Goal: Book appointment/travel/reservation

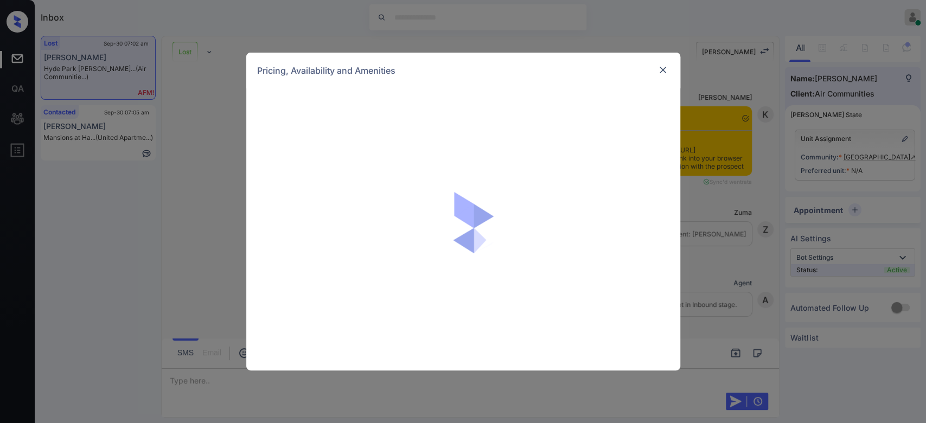
scroll to position [4226, 0]
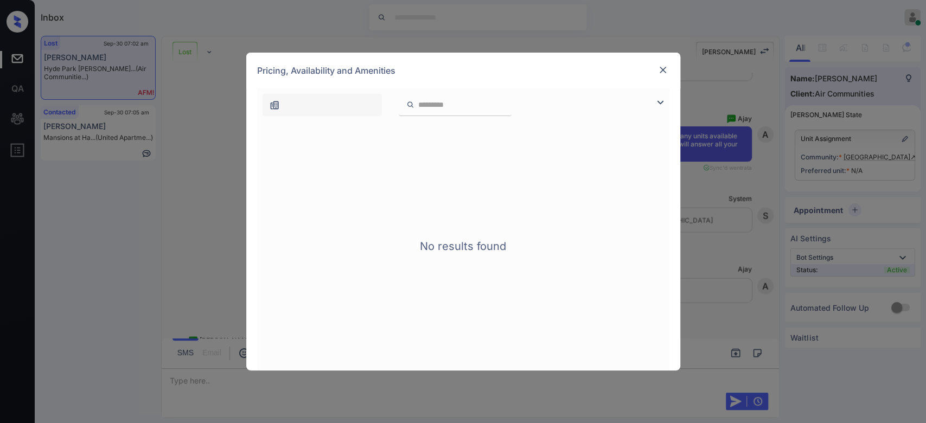
click at [661, 72] on img at bounding box center [662, 70] width 11 height 11
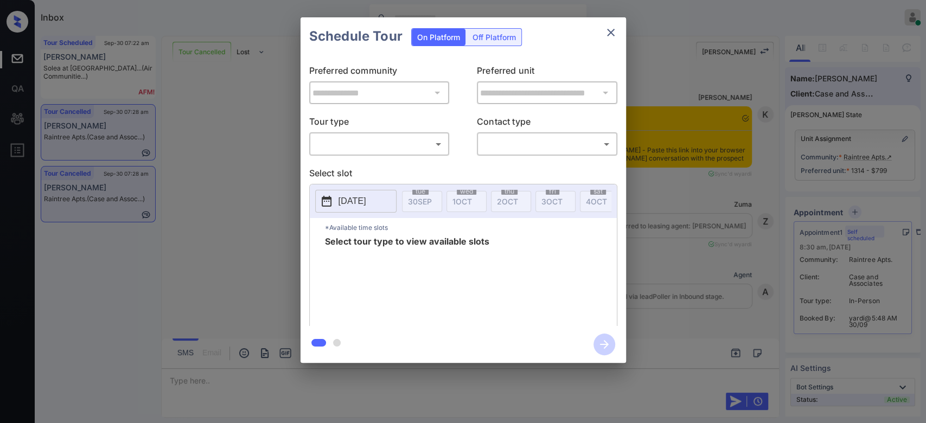
scroll to position [2166, 0]
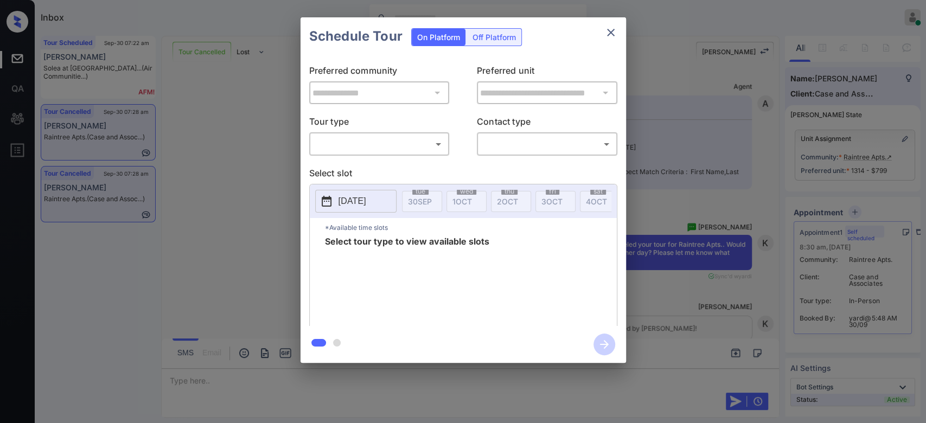
click at [616, 29] on icon "close" at bounding box center [610, 32] width 13 height 13
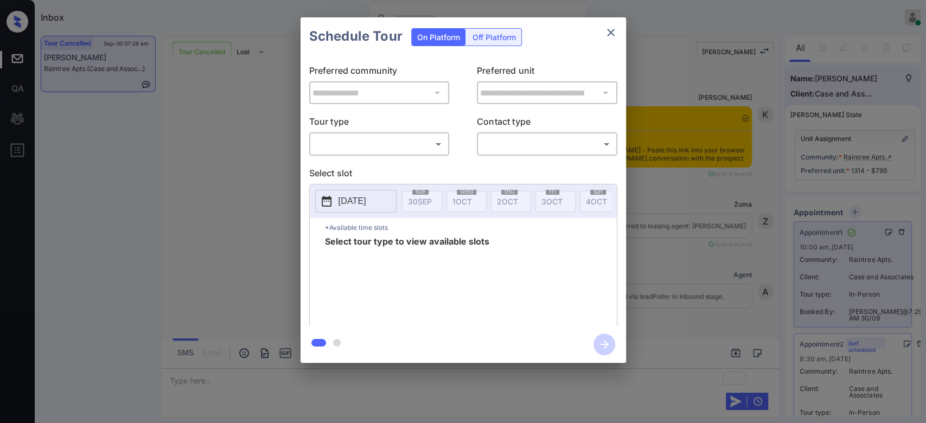
scroll to position [3718, 0]
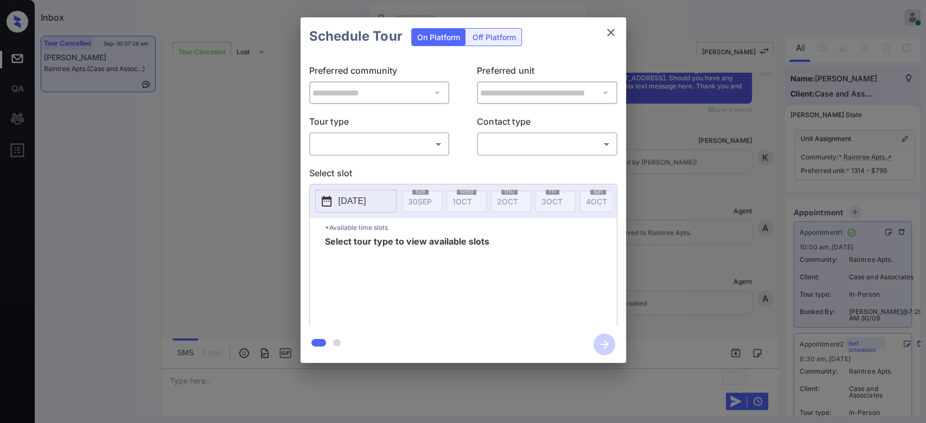
click at [612, 31] on icon "close" at bounding box center [610, 32] width 13 height 13
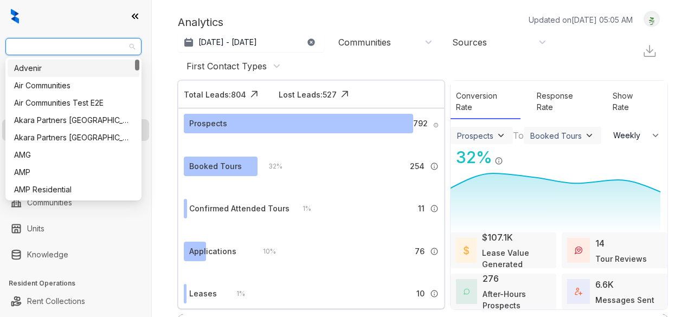
select select "******"
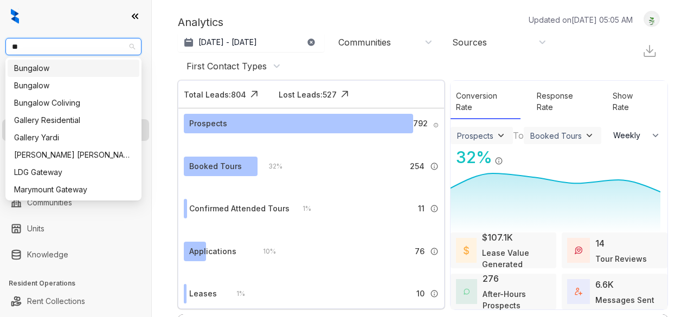
type input "***"
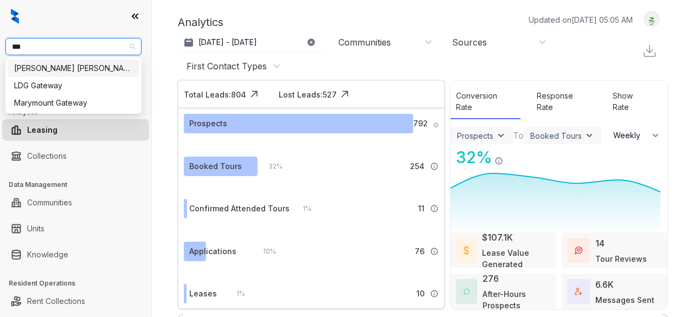
click at [64, 63] on div "[PERSON_NAME] [PERSON_NAME]" at bounding box center [73, 68] width 119 height 12
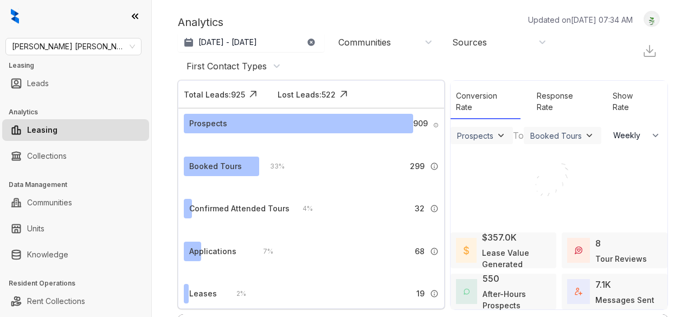
select select "******"
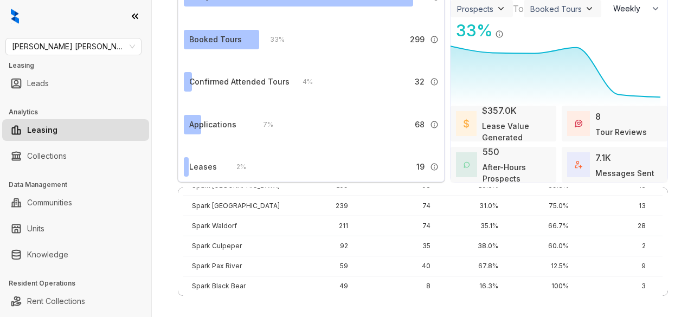
scroll to position [54, 0]
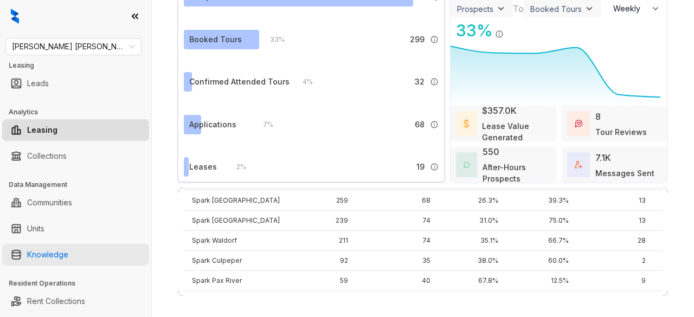
click at [57, 253] on link "Knowledge" at bounding box center [47, 255] width 41 height 22
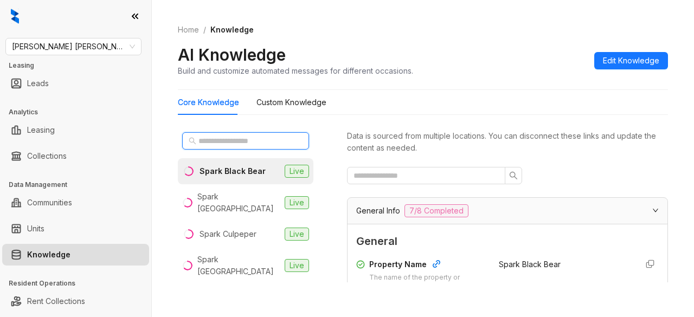
click at [221, 137] on input "text" at bounding box center [245, 141] width 95 height 12
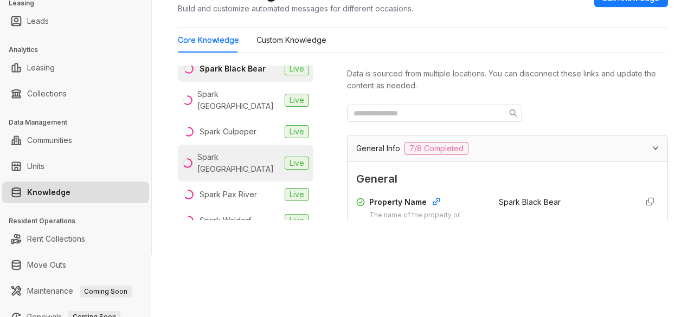
scroll to position [63, 0]
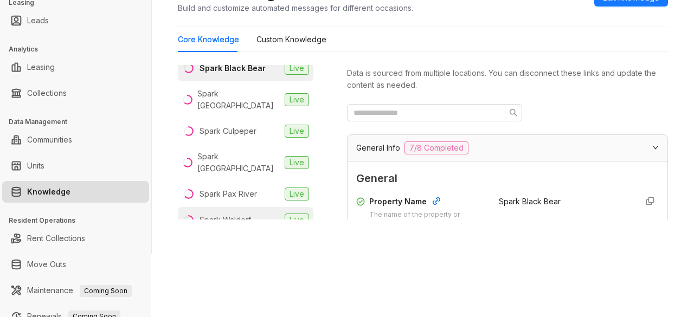
click at [238, 207] on li "Spark Waldorf Live" at bounding box center [246, 220] width 136 height 26
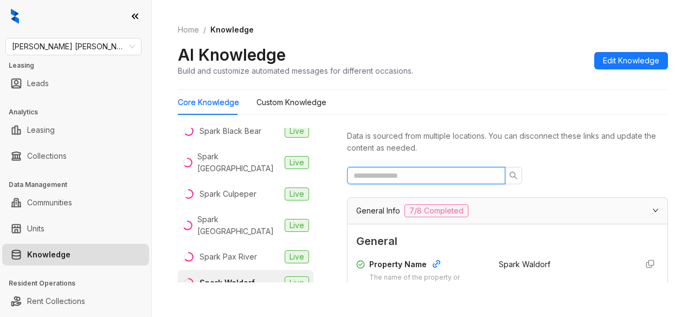
click at [412, 172] on input "text" at bounding box center [422, 176] width 137 height 12
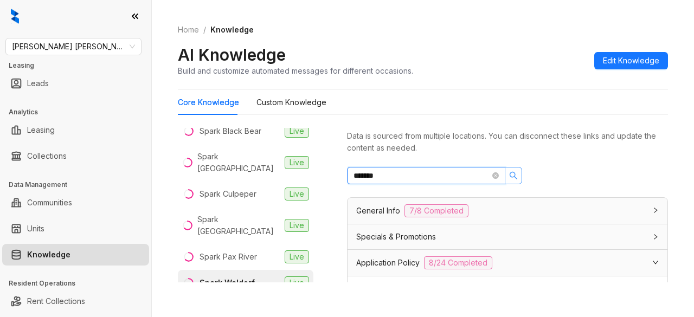
click at [515, 175] on icon "search" at bounding box center [514, 176] width 8 height 8
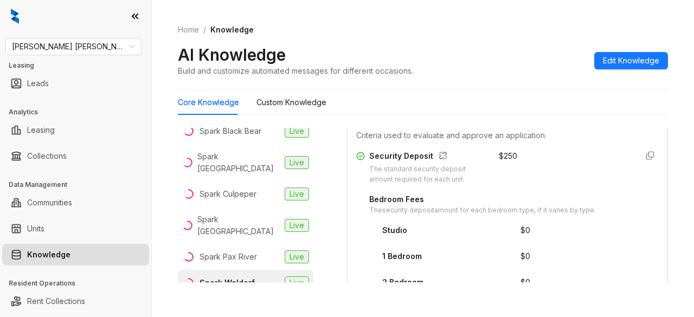
scroll to position [181, 0]
type input "*******"
drag, startPoint x: 486, startPoint y: 157, endPoint x: 508, endPoint y: 157, distance: 21.2
click at [508, 157] on div "$ 250" at bounding box center [564, 168] width 130 height 35
copy div "$ 250"
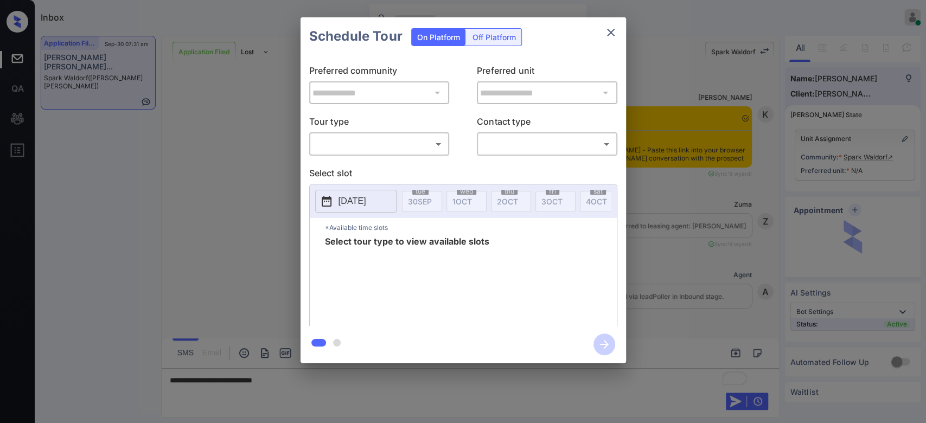
scroll to position [2282, 0]
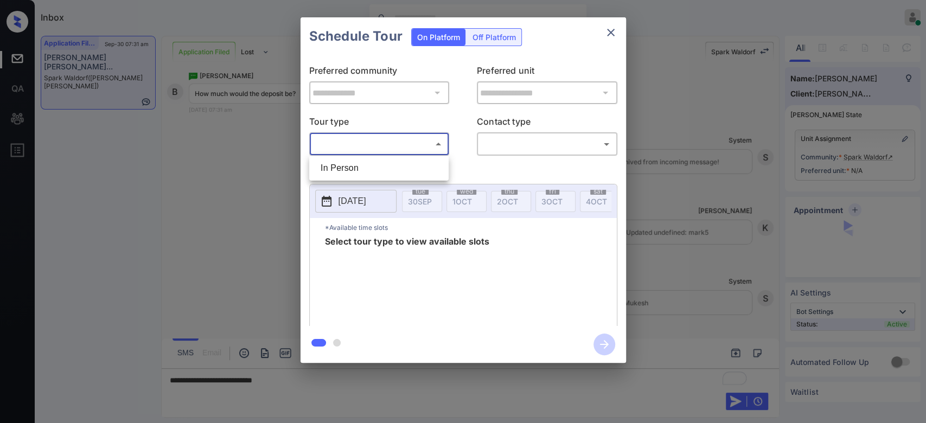
click at [405, 145] on body "Inbox Mukesh Online Set yourself offline Set yourself on break Profile Switch t…" at bounding box center [463, 211] width 926 height 423
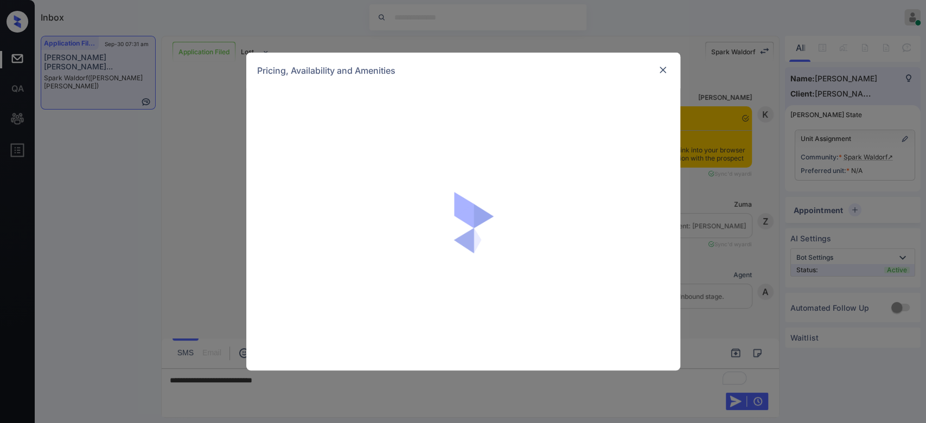
scroll to position [2282, 0]
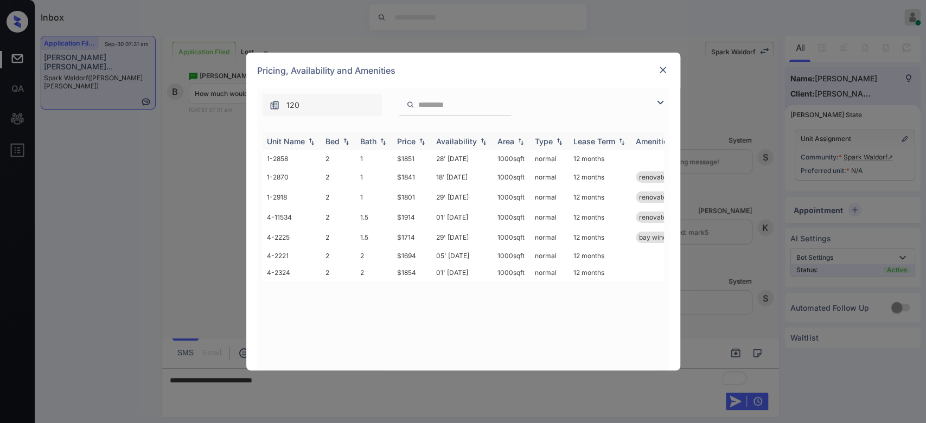
click at [404, 144] on div "Price" at bounding box center [406, 141] width 18 height 9
click at [406, 158] on td "$1694" at bounding box center [412, 158] width 39 height 17
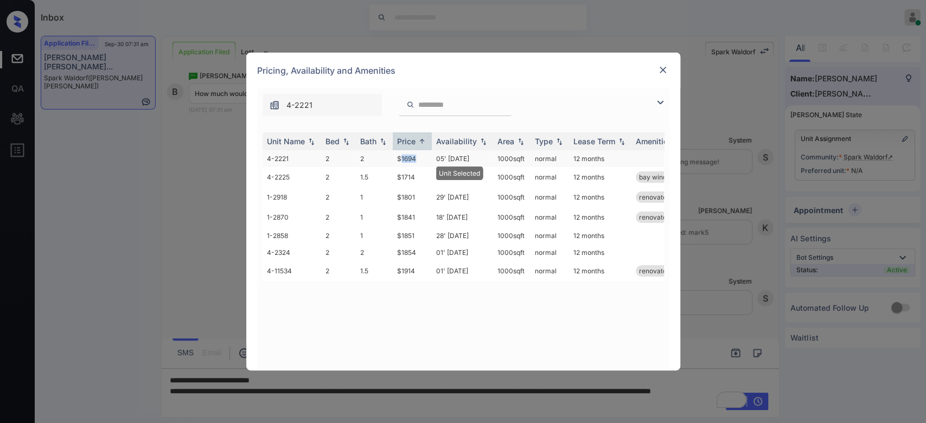
click at [406, 158] on td "$1694" at bounding box center [412, 158] width 39 height 17
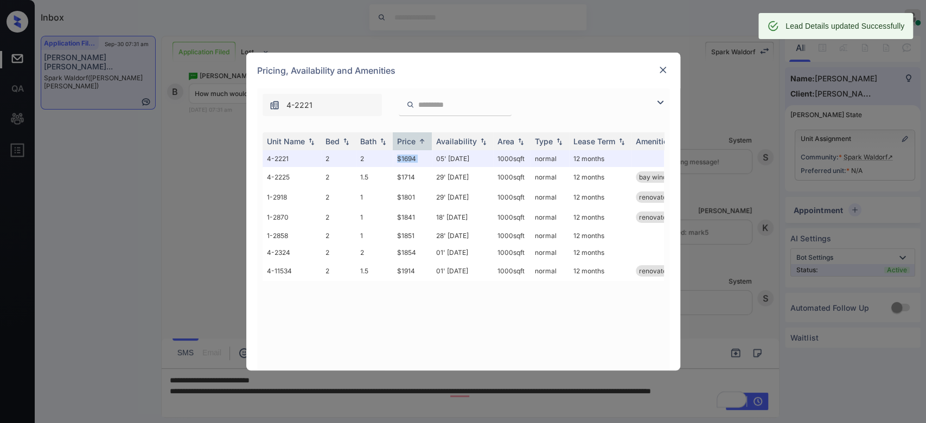
click at [664, 67] on img at bounding box center [662, 70] width 11 height 11
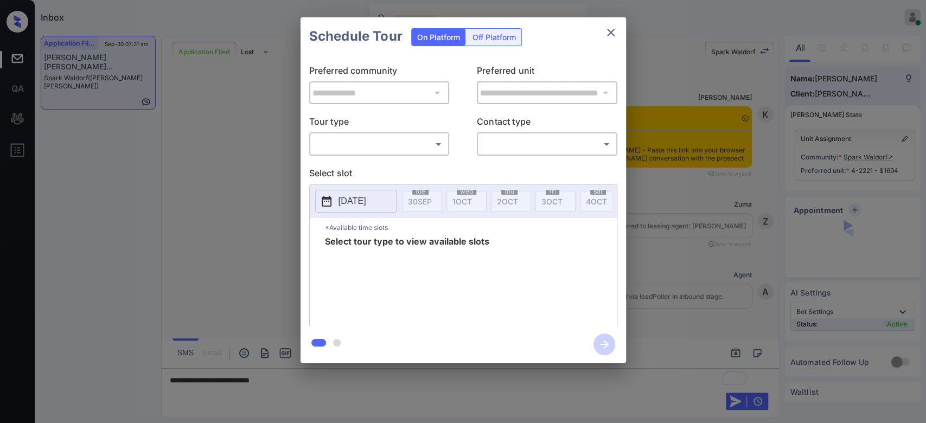
scroll to position [1279, 0]
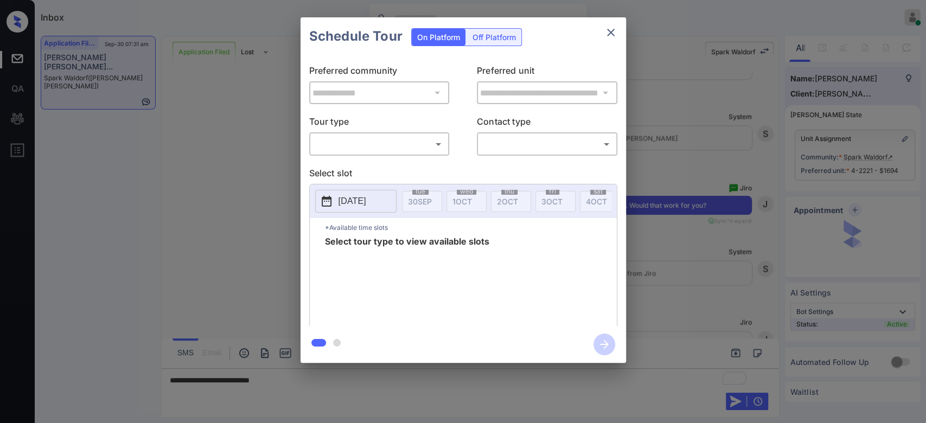
click at [421, 145] on body "Inbox Mukesh Online Set yourself offline Set yourself on break Profile Switch t…" at bounding box center [463, 211] width 926 height 423
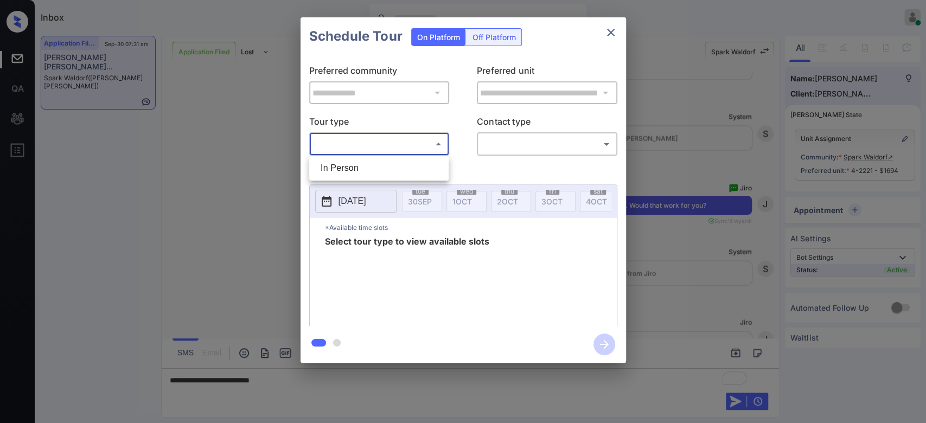
drag, startPoint x: 421, startPoint y: 145, endPoint x: 357, endPoint y: 180, distance: 73.5
click at [357, 180] on div "In Person" at bounding box center [463, 211] width 926 height 423
click at [355, 171] on li "In Person" at bounding box center [379, 168] width 134 height 20
type input "********"
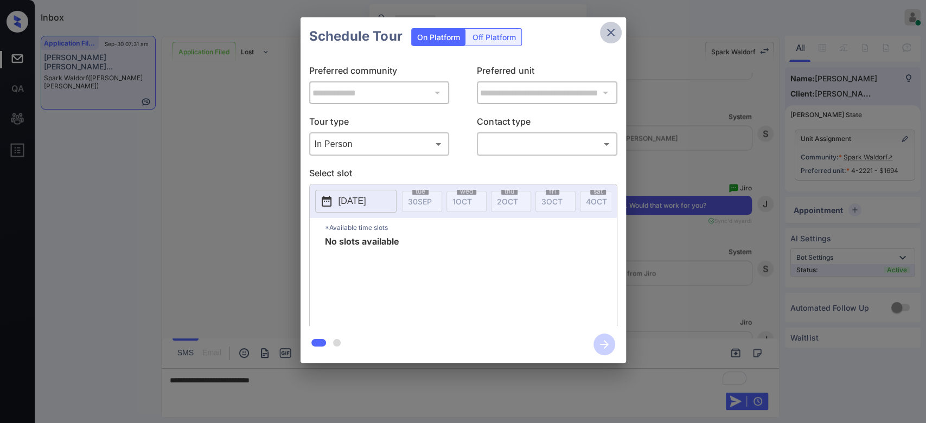
click at [604, 36] on icon "close" at bounding box center [610, 32] width 13 height 13
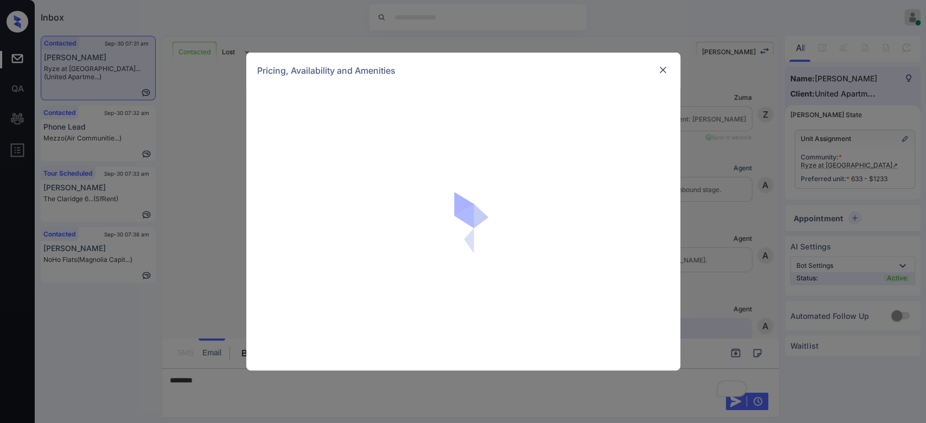
scroll to position [755, 0]
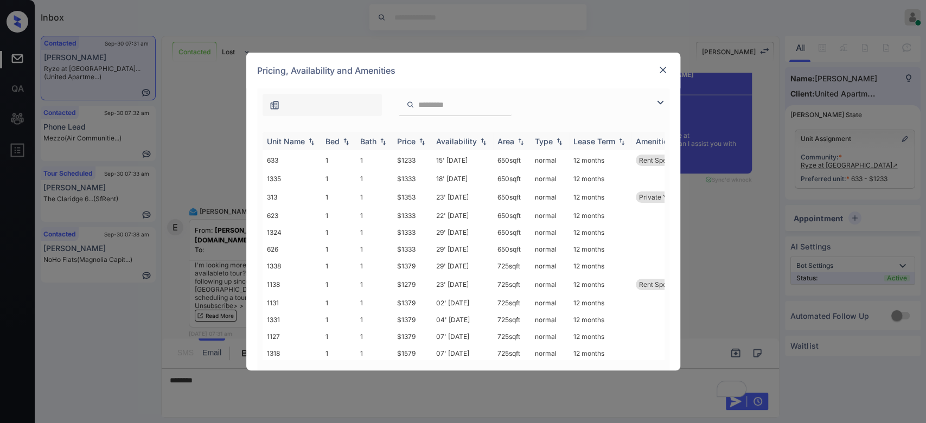
click at [405, 144] on div "Price" at bounding box center [406, 141] width 18 height 9
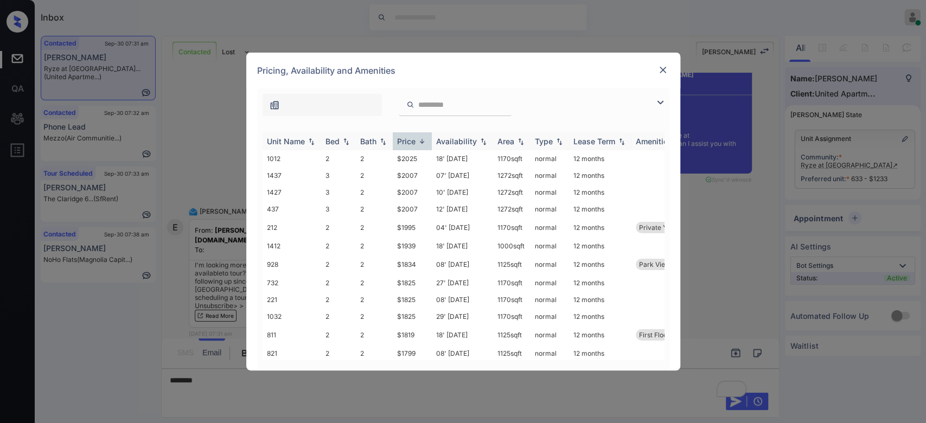
click at [405, 144] on div "Price" at bounding box center [406, 141] width 18 height 9
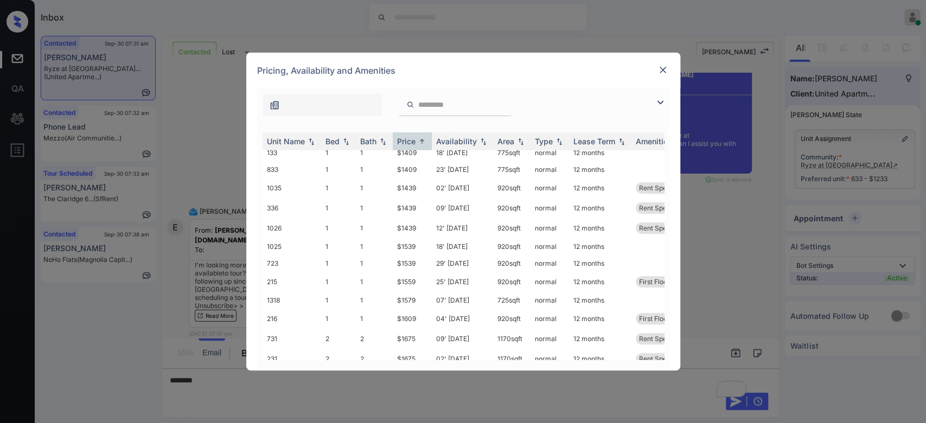
scroll to position [536, 0]
click at [398, 197] on td "$1675" at bounding box center [412, 204] width 39 height 20
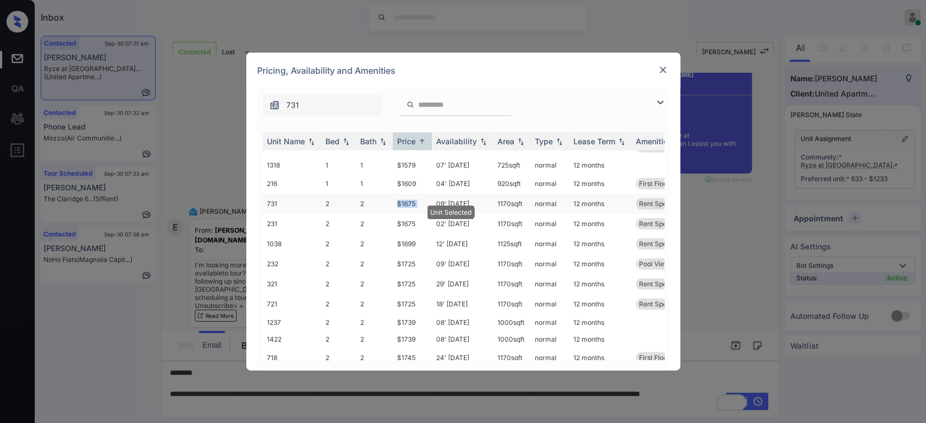
click at [398, 197] on td "$1675" at bounding box center [412, 204] width 39 height 20
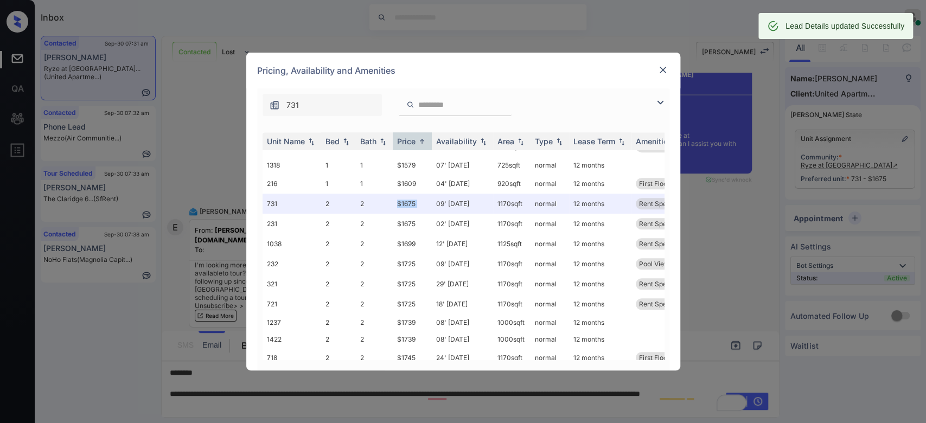
click at [664, 68] on img at bounding box center [662, 70] width 11 height 11
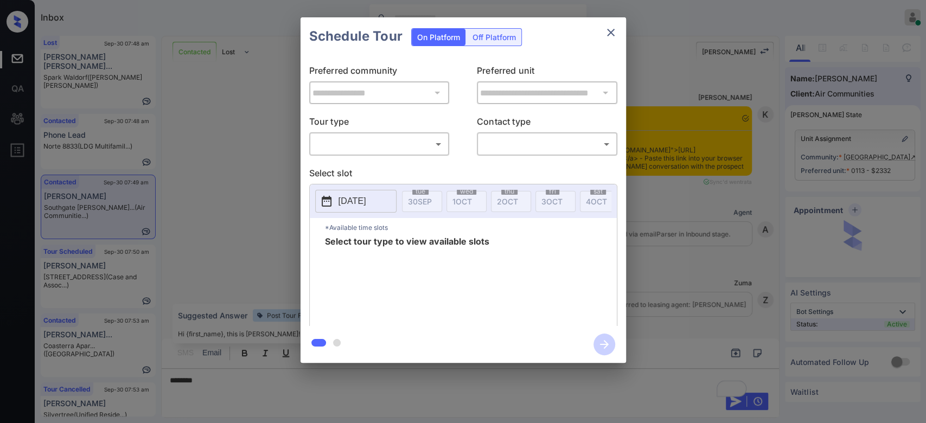
scroll to position [1033, 0]
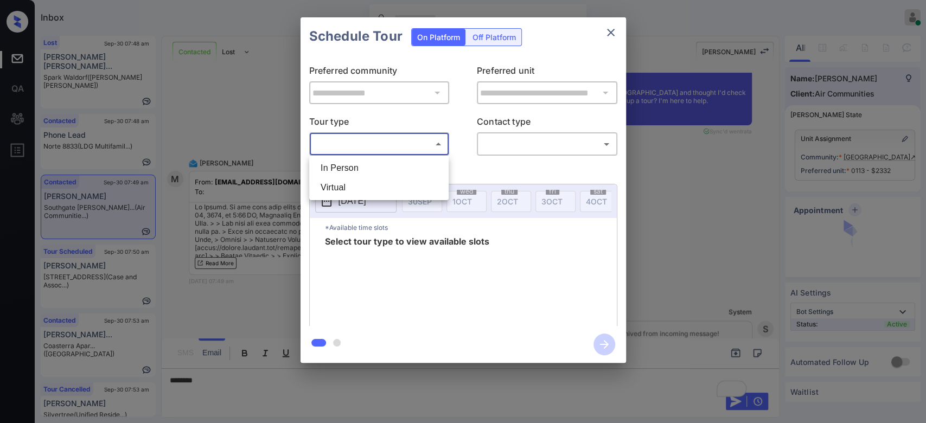
click at [407, 146] on body "Inbox Mukesh Online Set yourself offline Set yourself on break Profile Switch t…" at bounding box center [463, 211] width 926 height 423
click at [370, 162] on li "In Person" at bounding box center [379, 168] width 134 height 20
type input "********"
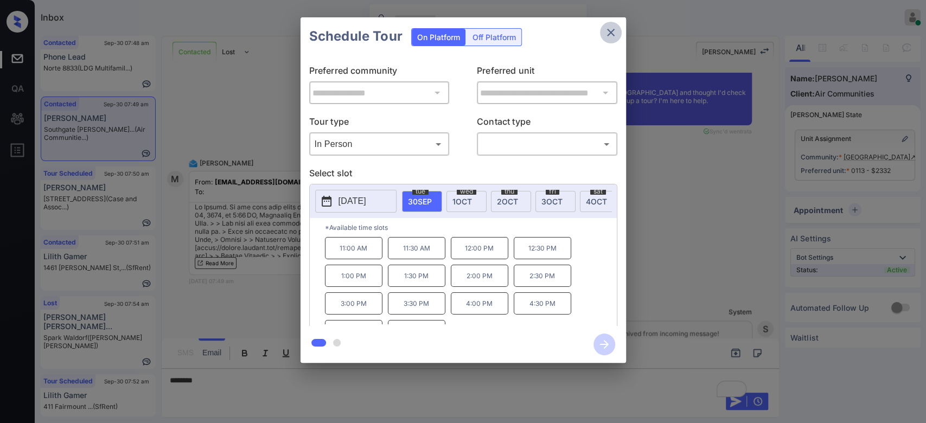
click at [607, 30] on icon "close" at bounding box center [611, 33] width 8 height 8
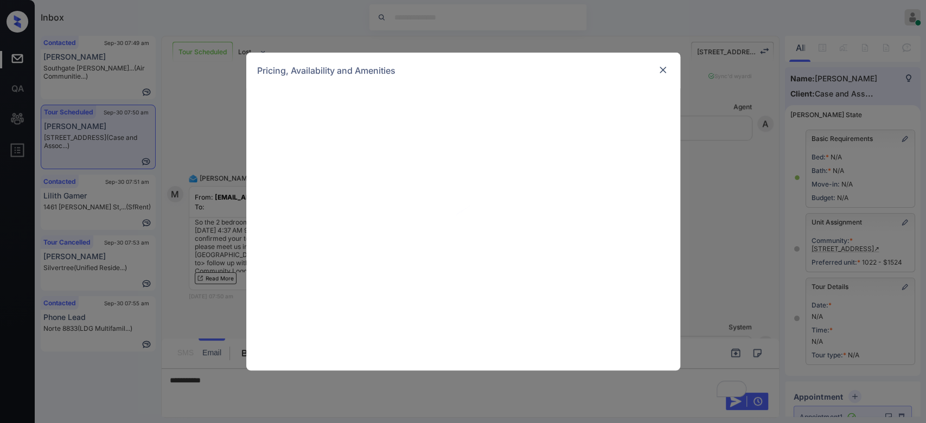
scroll to position [117, 0]
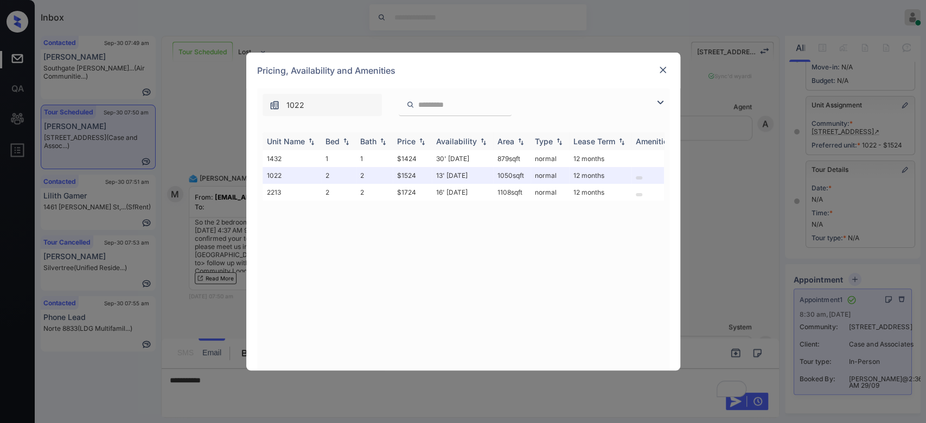
click at [412, 150] on td "$1424" at bounding box center [412, 158] width 39 height 17
click at [409, 143] on div "Price" at bounding box center [406, 141] width 18 height 9
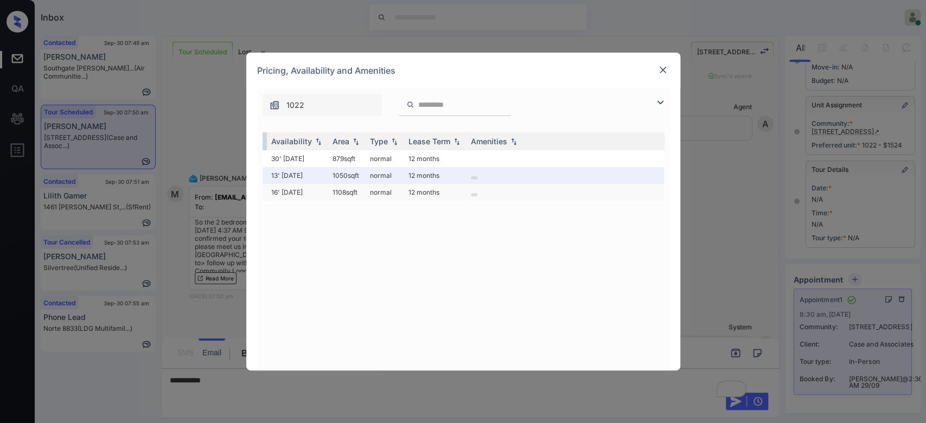
scroll to position [0, 0]
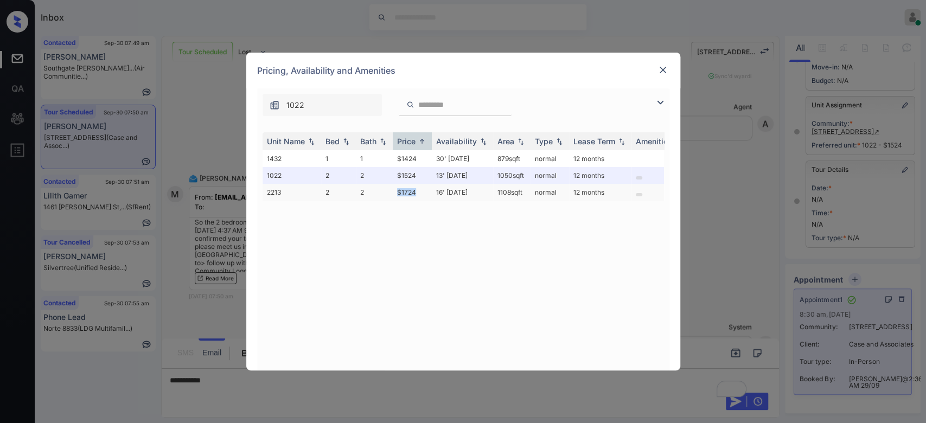
drag, startPoint x: 421, startPoint y: 191, endPoint x: 387, endPoint y: 192, distance: 34.2
click at [387, 192] on tr "2213 2 2 $1724 16' Oct 25 1108 sqft normal 12 months" at bounding box center [545, 192] width 567 height 17
copy tr "$1724"
click at [656, 72] on div at bounding box center [662, 69] width 13 height 13
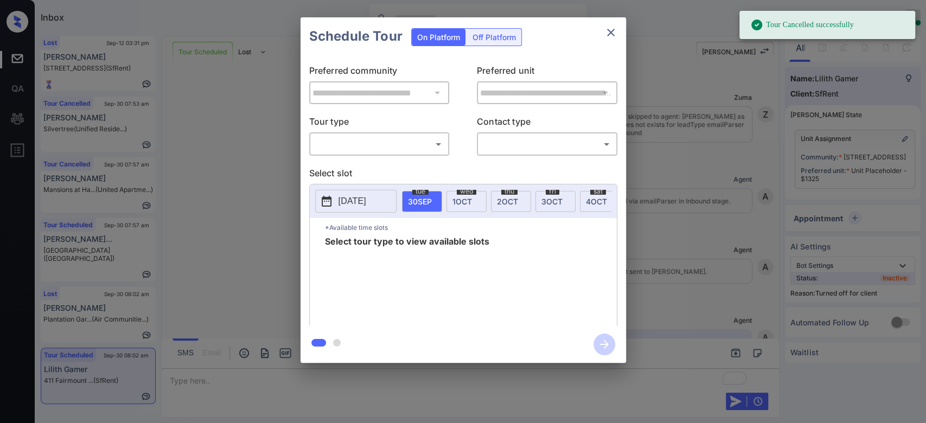
scroll to position [0, 4]
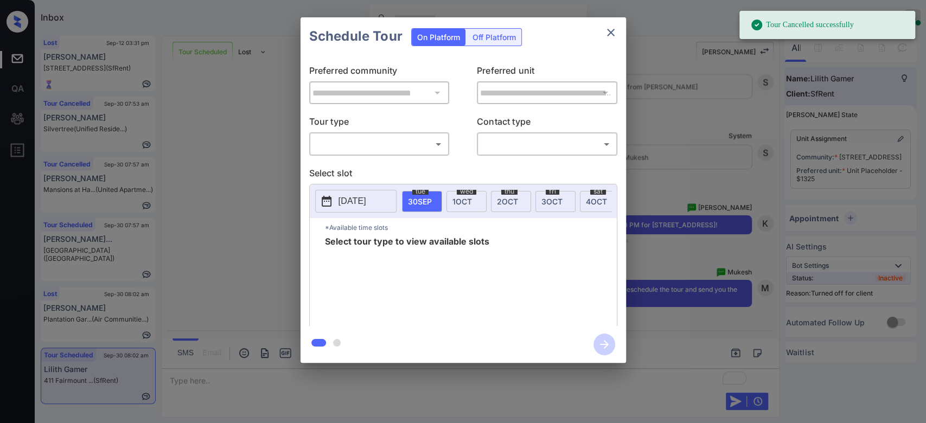
click at [500, 33] on div "Off Platform" at bounding box center [494, 37] width 54 height 17
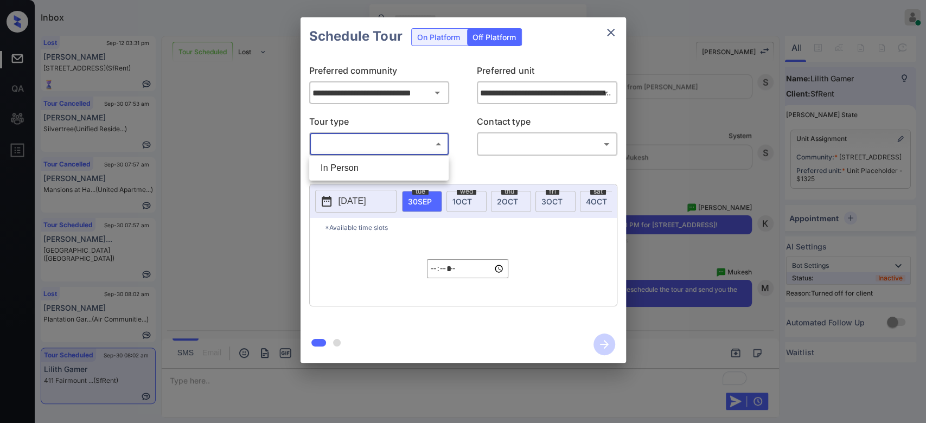
click at [402, 137] on body "Tour Cancelled successfully Inbox Mukesh Online Set yourself offline Set yourse…" at bounding box center [463, 211] width 926 height 423
click at [350, 172] on li "In Person" at bounding box center [379, 168] width 134 height 20
type input "********"
click at [521, 137] on body "Inbox Mukesh Online Set yourself offline Set yourself on break Profile Switch t…" at bounding box center [463, 211] width 926 height 423
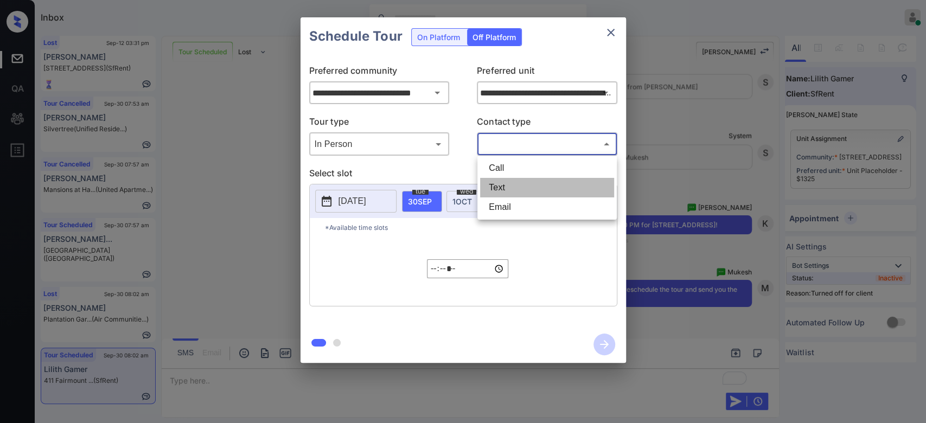
click at [495, 183] on li "Text" at bounding box center [547, 188] width 134 height 20
type input "****"
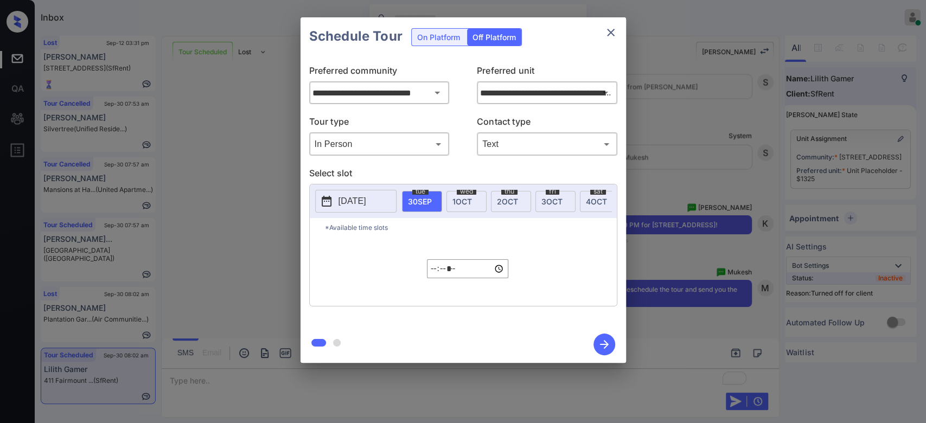
click at [366, 202] on p "2025-09-29" at bounding box center [352, 201] width 28 height 13
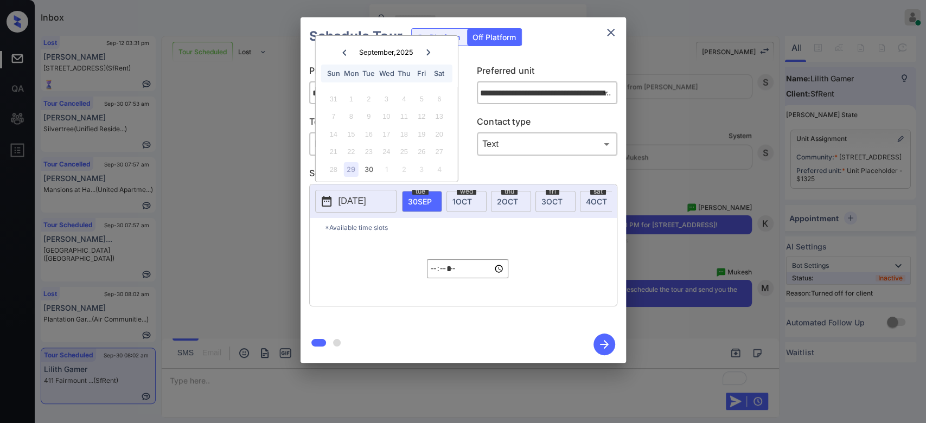
click at [426, 52] on icon at bounding box center [428, 52] width 7 height 7
click at [334, 116] on div "5" at bounding box center [333, 116] width 15 height 15
click at [330, 117] on div "5" at bounding box center [333, 116] width 15 height 15
click at [331, 117] on div "5" at bounding box center [333, 116] width 15 height 15
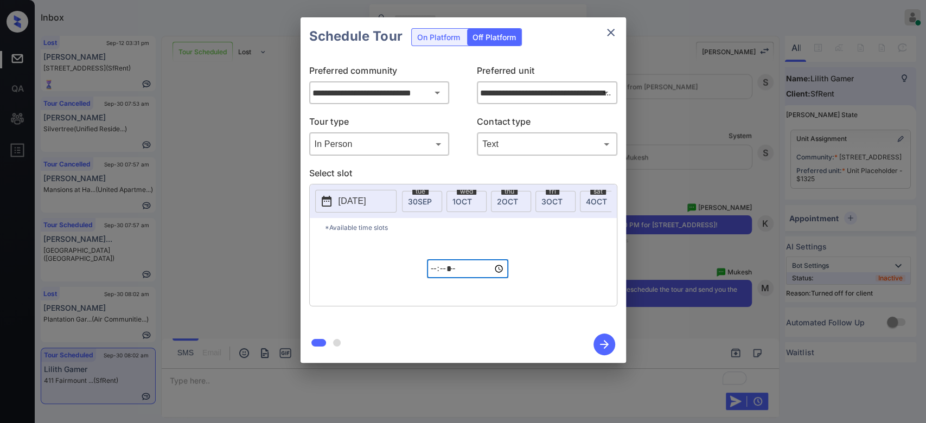
click at [434, 276] on input "*****" at bounding box center [467, 268] width 81 height 19
type input "*****"
click at [603, 339] on icon "button" at bounding box center [604, 345] width 22 height 22
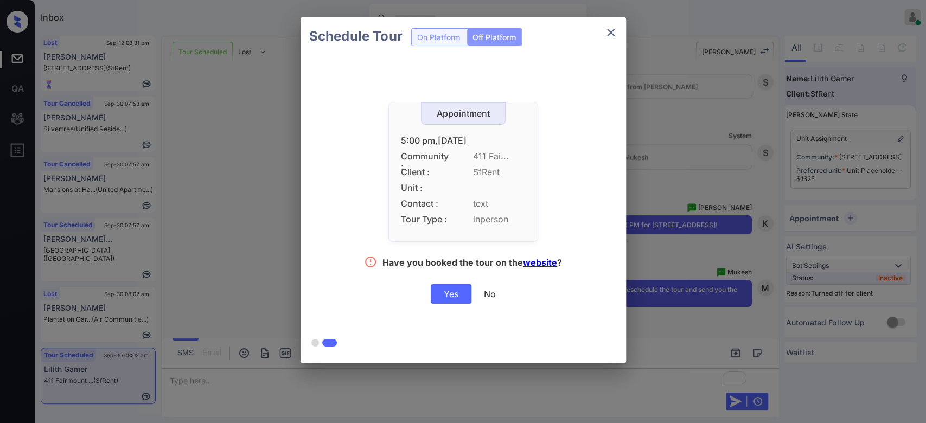
click at [437, 293] on div "Yes" at bounding box center [451, 294] width 41 height 20
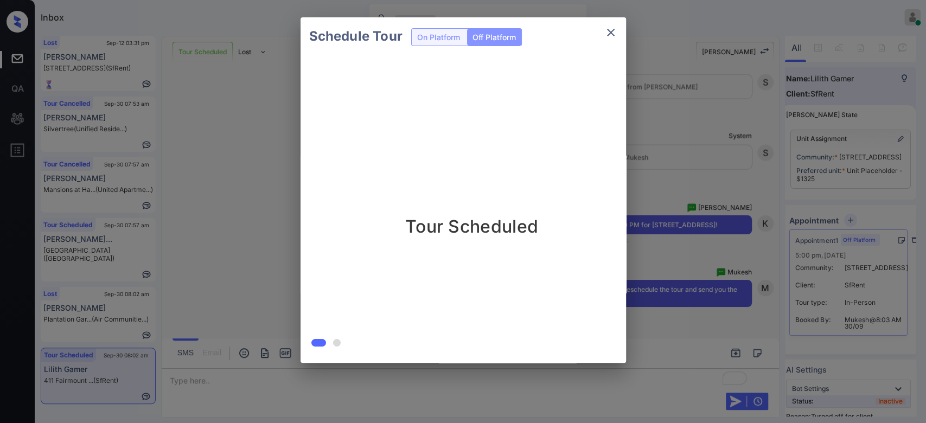
click at [732, 126] on div "Schedule Tour On Platform Off Platform Tour Scheduled" at bounding box center [463, 190] width 926 height 380
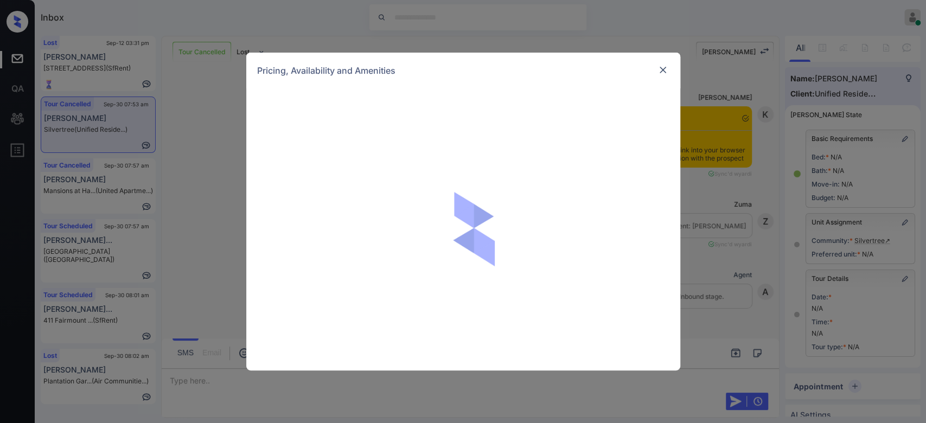
scroll to position [8541, 0]
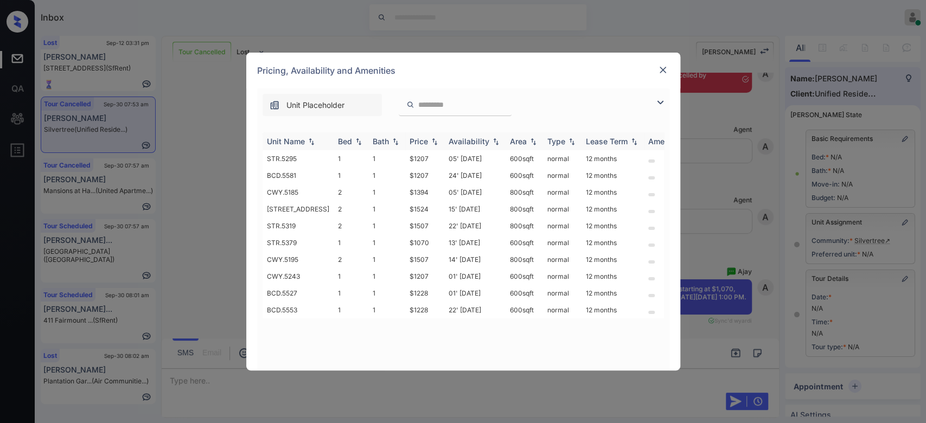
click at [409, 142] on div "Price" at bounding box center [418, 141] width 18 height 9
click at [408, 158] on td "$1070" at bounding box center [424, 158] width 39 height 17
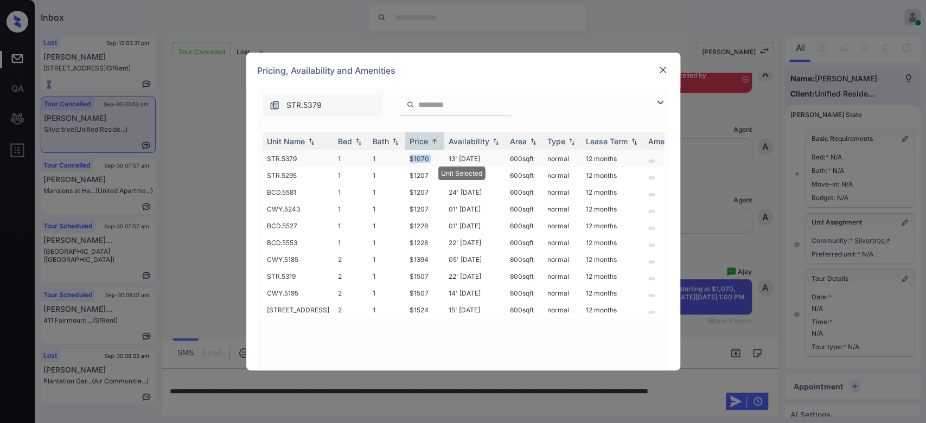
click at [408, 158] on td "$1070" at bounding box center [424, 158] width 39 height 17
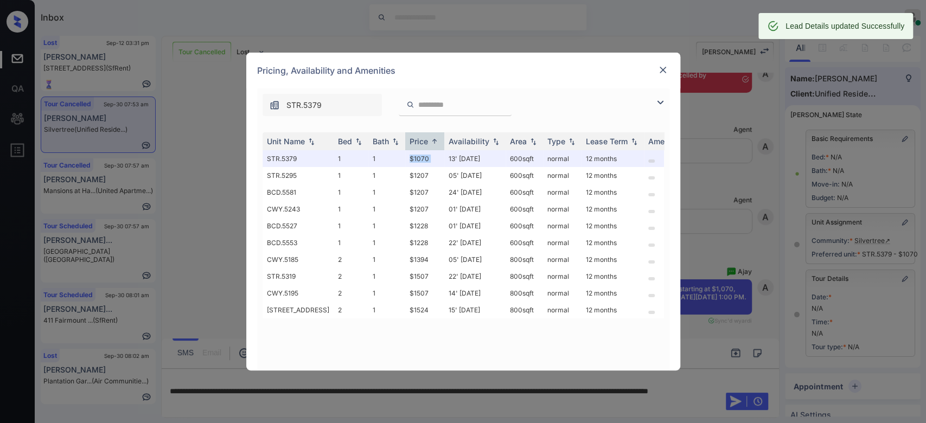
click at [665, 68] on img at bounding box center [662, 70] width 11 height 11
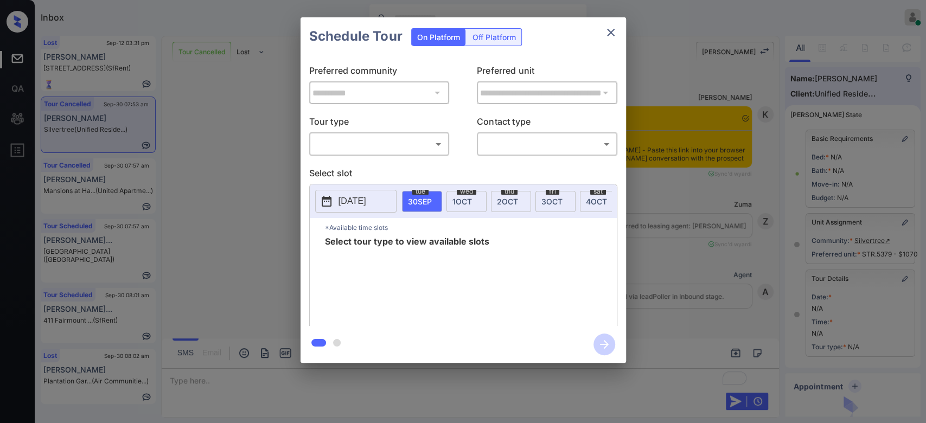
scroll to position [8683, 0]
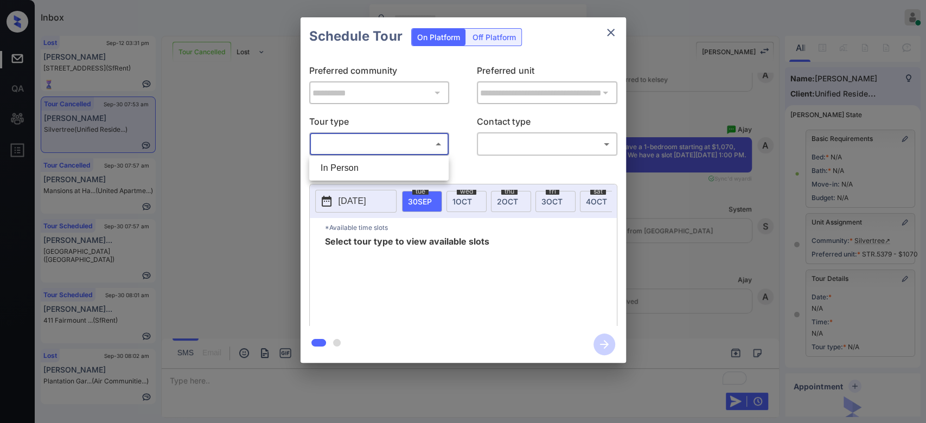
click at [382, 140] on body "Inbox Mukesh Online Set yourself offline Set yourself on break Profile Switch t…" at bounding box center [463, 211] width 926 height 423
click at [349, 162] on li "In Person" at bounding box center [379, 168] width 134 height 20
type input "********"
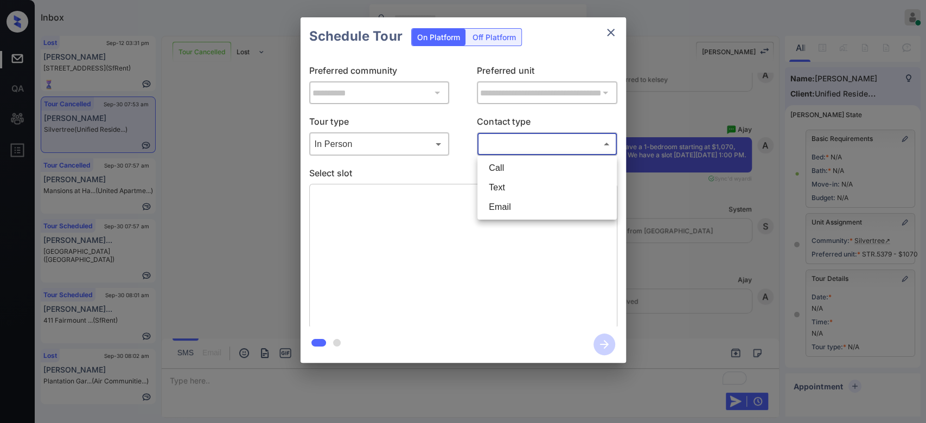
drag, startPoint x: 504, startPoint y: 140, endPoint x: 499, endPoint y: 184, distance: 44.2
click at [499, 184] on body "Inbox Mukesh Online Set yourself offline Set yourself on break Profile Switch t…" at bounding box center [463, 211] width 926 height 423
click at [499, 184] on li "Text" at bounding box center [547, 188] width 134 height 20
type input "****"
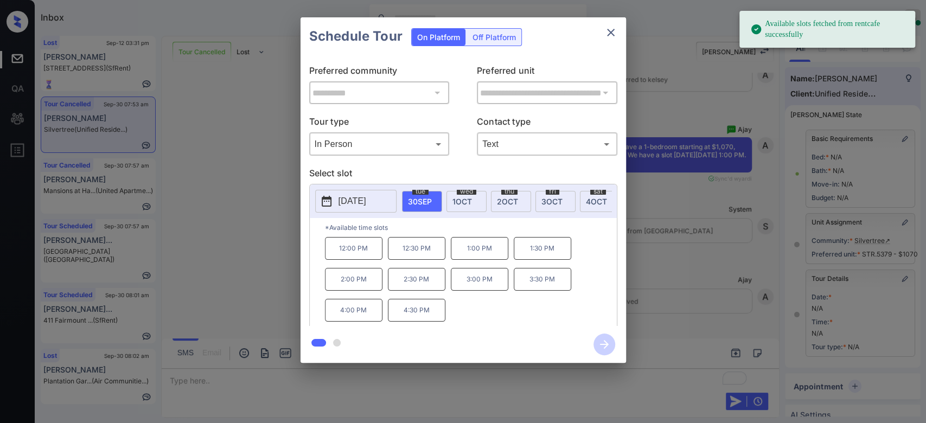
click at [592, 197] on span "[DATE]" at bounding box center [596, 201] width 21 height 9
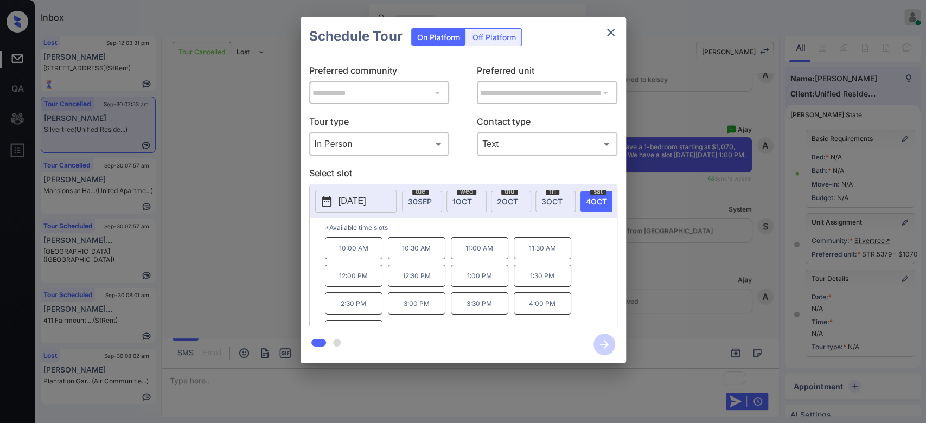
click at [480, 287] on p "1:00 PM" at bounding box center [479, 276] width 57 height 22
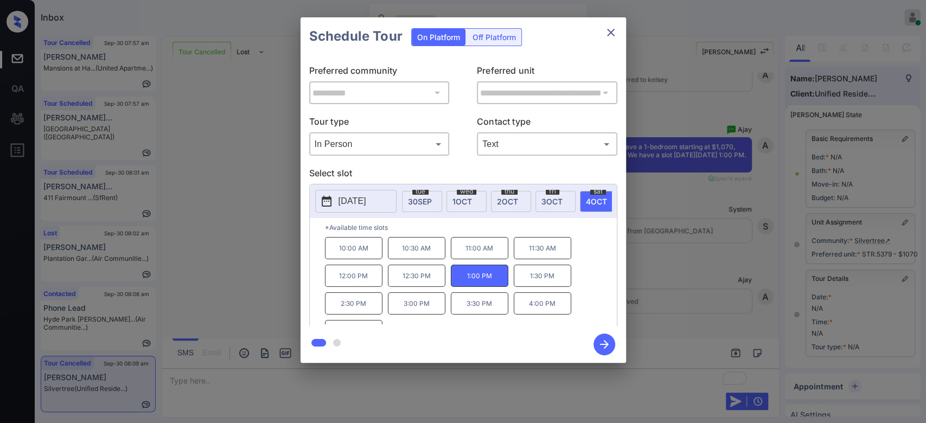
click at [610, 341] on icon "button" at bounding box center [604, 345] width 22 height 22
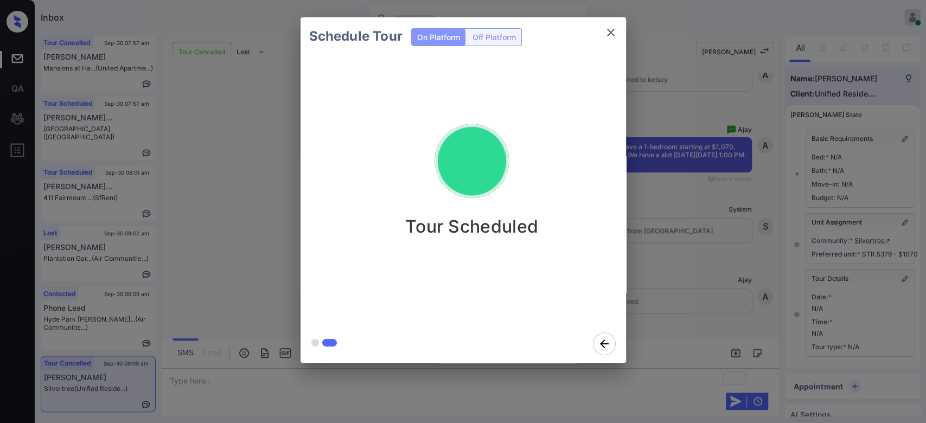
click at [659, 182] on div "Schedule Tour On Platform Off Platform Tour Scheduled" at bounding box center [463, 190] width 926 height 380
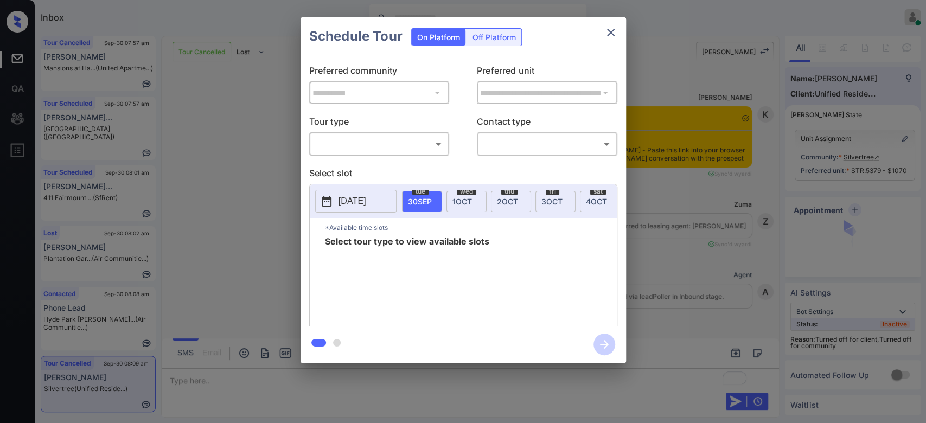
scroll to position [9207, 0]
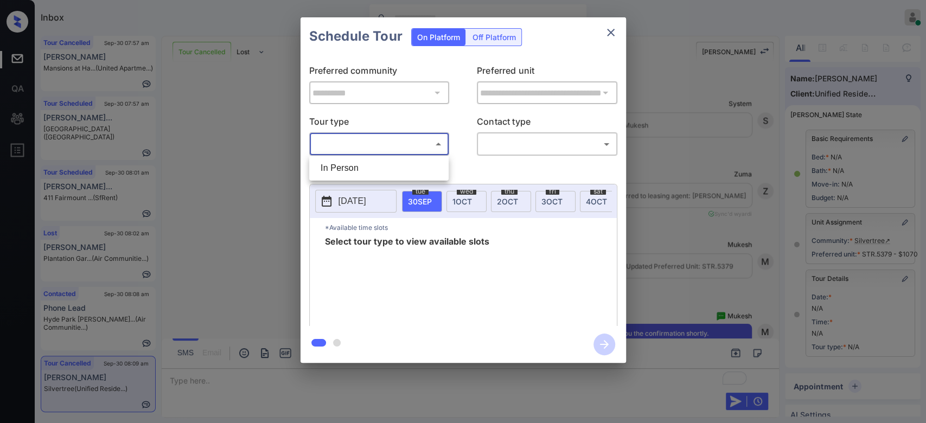
click at [415, 145] on body "Inbox Mukesh Online Set yourself offline Set yourself on break Profile Switch t…" at bounding box center [463, 211] width 926 height 423
click at [358, 168] on li "In Person" at bounding box center [379, 168] width 134 height 20
type input "********"
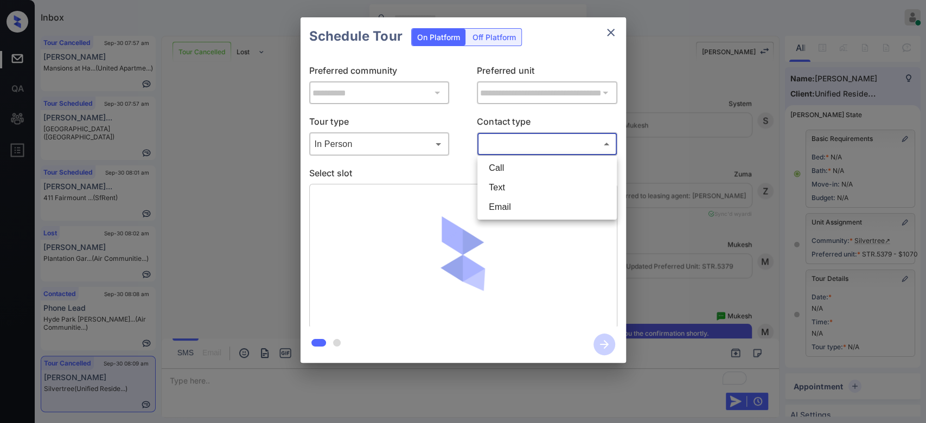
click at [523, 145] on body "Inbox Mukesh Online Set yourself offline Set yourself on break Profile Switch t…" at bounding box center [463, 211] width 926 height 423
click at [513, 189] on li "Text" at bounding box center [547, 188] width 134 height 20
type input "****"
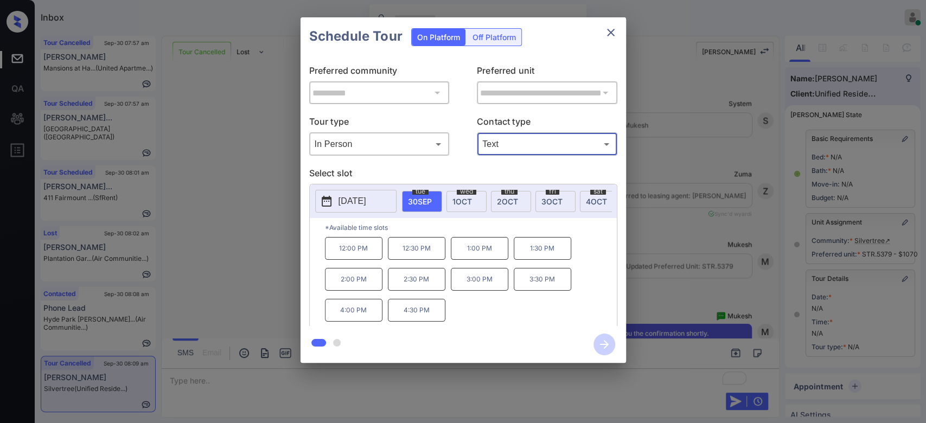
click at [586, 201] on span "4 OCT" at bounding box center [596, 201] width 21 height 9
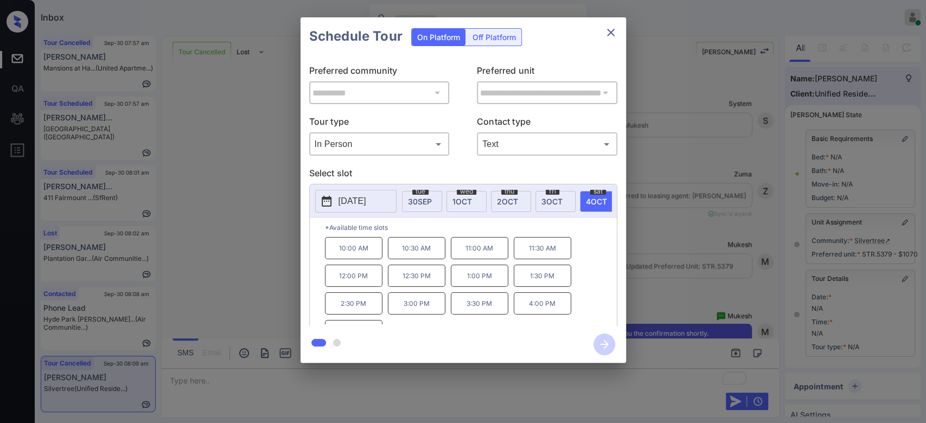
click at [469, 285] on p "1:00 PM" at bounding box center [479, 276] width 57 height 22
click at [597, 343] on icon "button" at bounding box center [604, 345] width 22 height 22
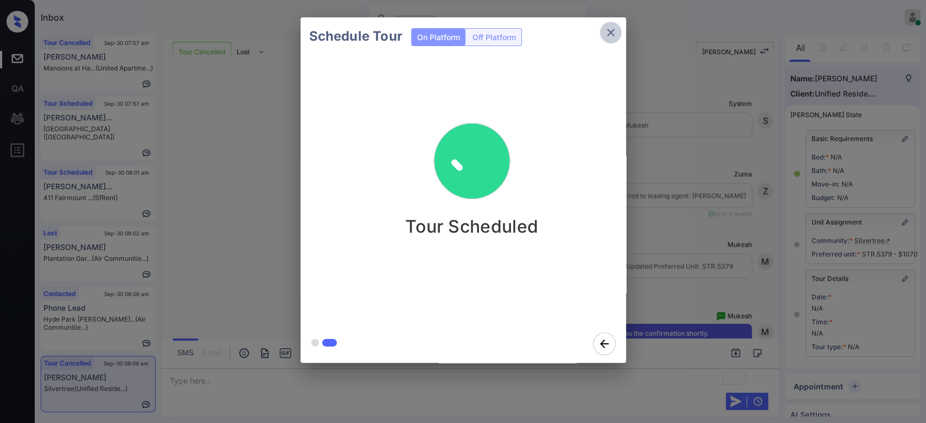
click at [608, 35] on icon "close" at bounding box center [610, 32] width 13 height 13
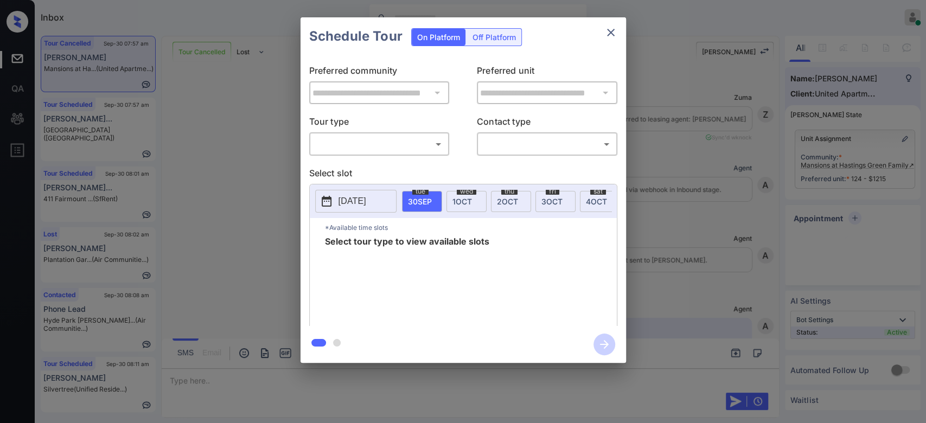
scroll to position [6459, 0]
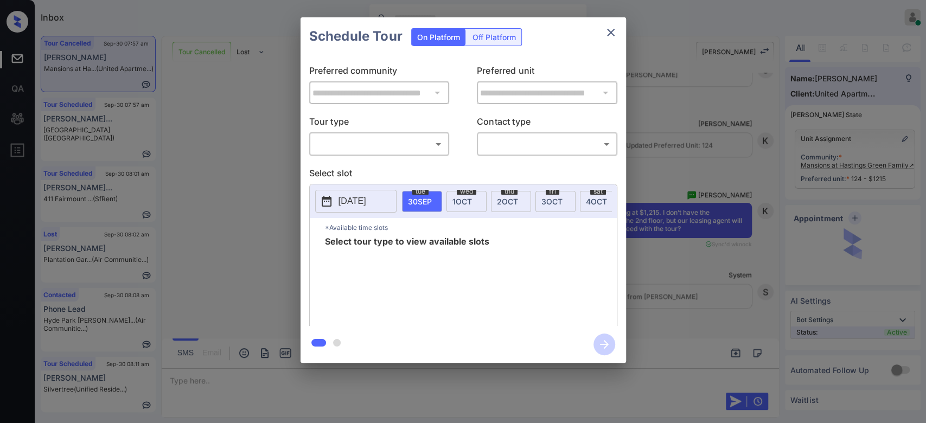
click at [381, 145] on body "Inbox Mukesh Online Set yourself offline Set yourself on break Profile Switch t…" at bounding box center [463, 211] width 926 height 423
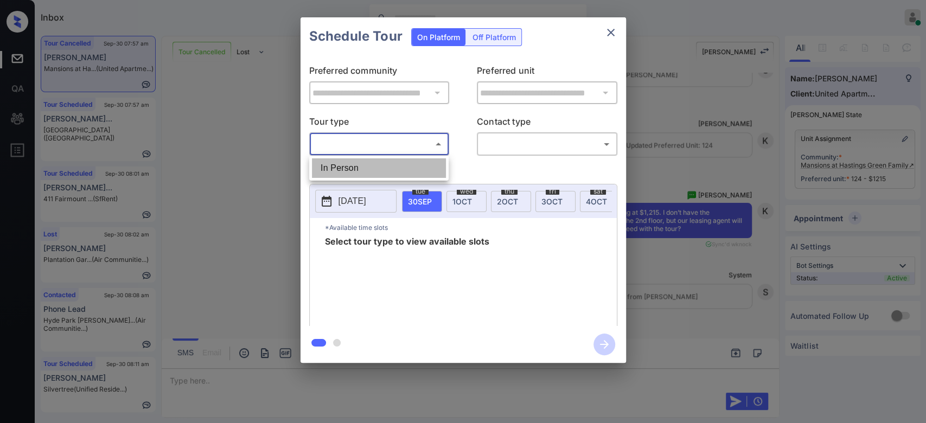
click at [364, 163] on li "In Person" at bounding box center [379, 168] width 134 height 20
type input "********"
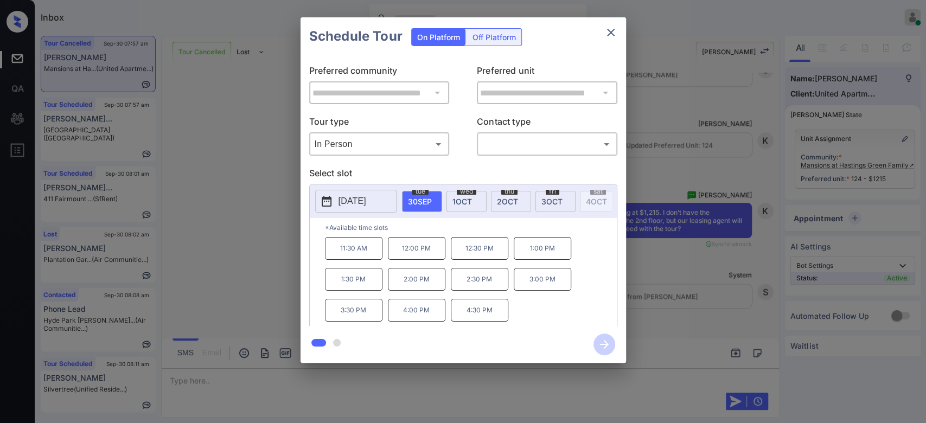
click at [538, 206] on div "fri 3 OCT" at bounding box center [555, 201] width 40 height 21
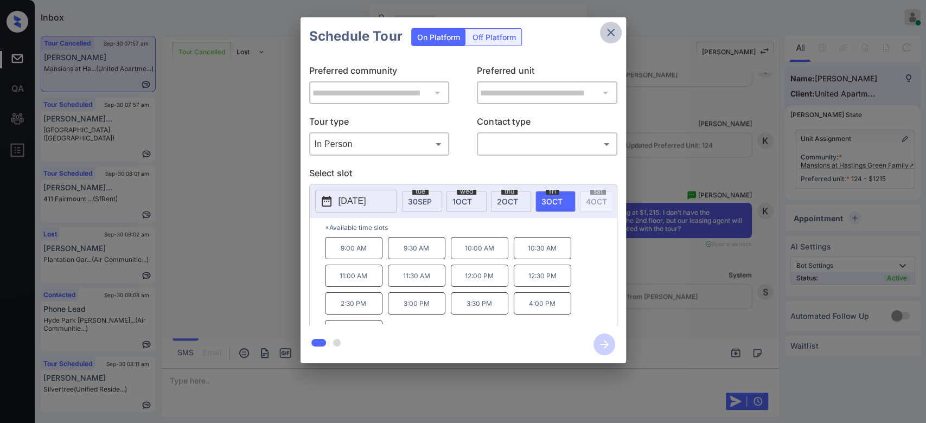
click at [606, 31] on icon "close" at bounding box center [610, 32] width 13 height 13
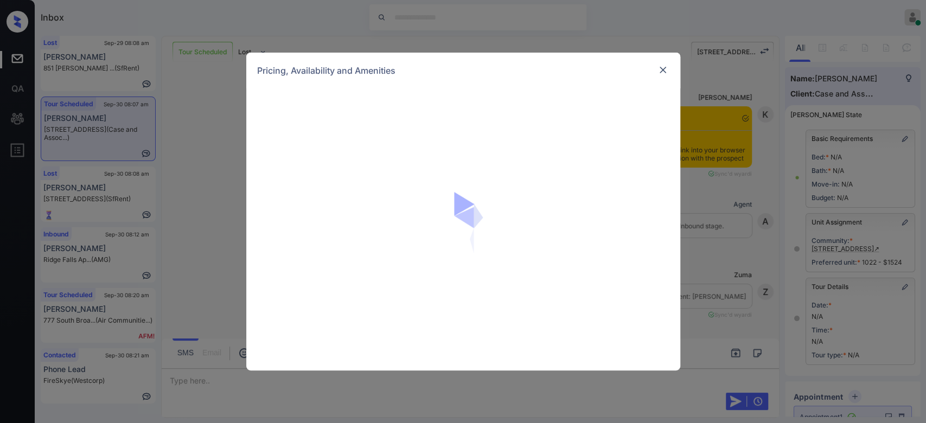
scroll to position [4623, 0]
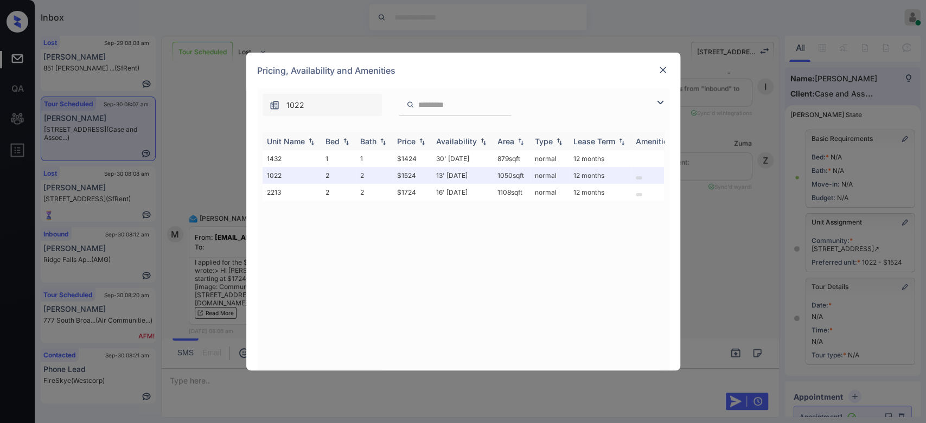
click at [415, 141] on div "Price" at bounding box center [412, 141] width 30 height 9
drag, startPoint x: 418, startPoint y: 175, endPoint x: 390, endPoint y: 177, distance: 27.2
click at [390, 177] on tr "1022 2 2 $1524 13' Nov 25 1050 sqft normal 12 months" at bounding box center [545, 175] width 567 height 17
copy tr "$1524"
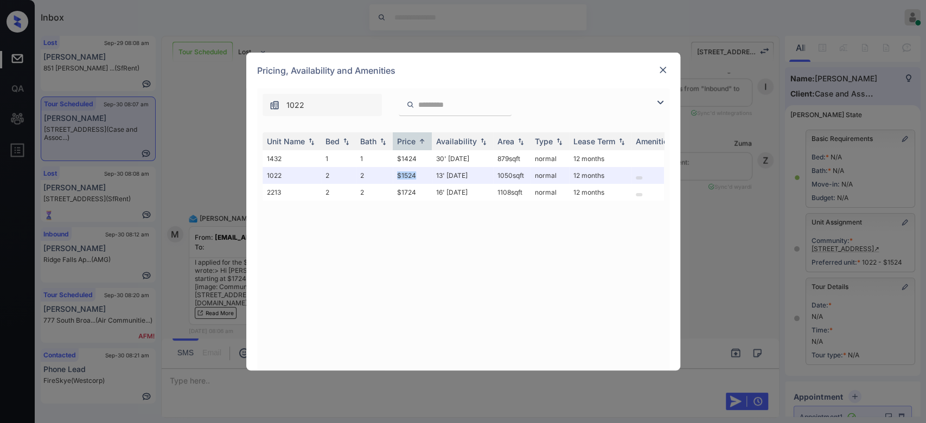
click at [664, 67] on img at bounding box center [662, 70] width 11 height 11
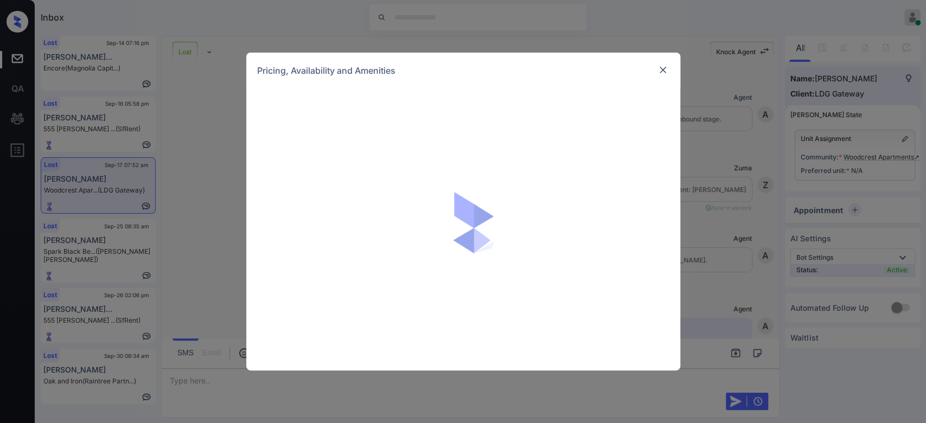
scroll to position [2656, 0]
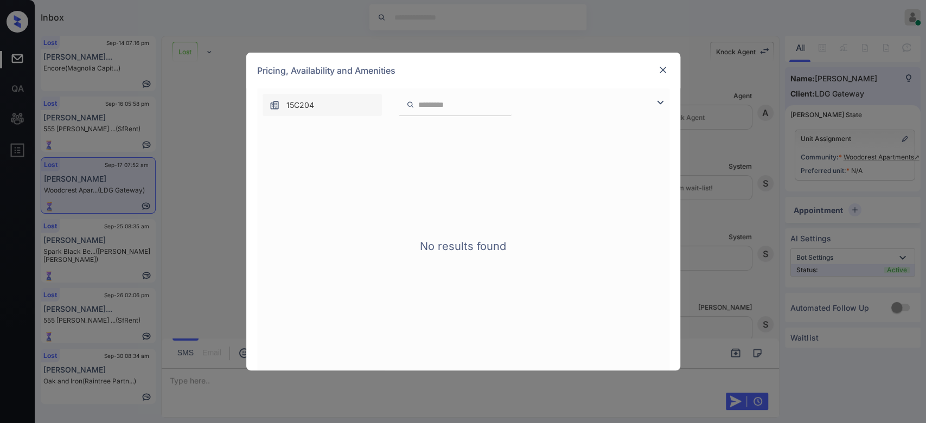
click at [659, 73] on img at bounding box center [662, 70] width 11 height 11
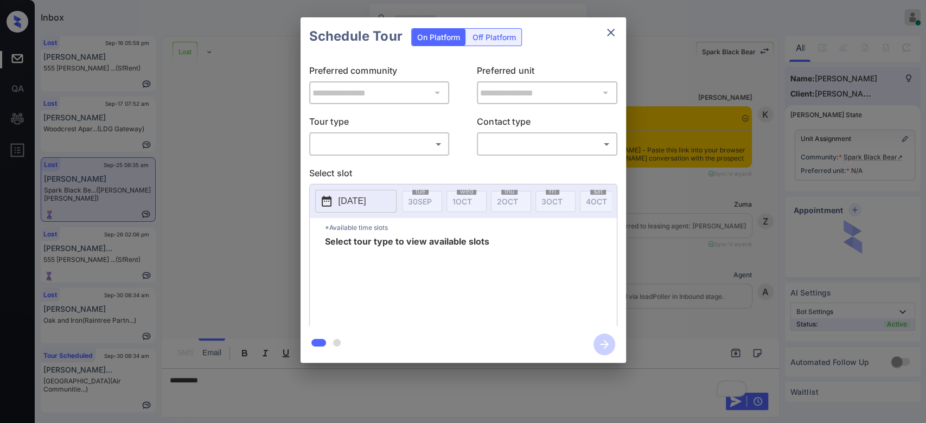
scroll to position [6178, 0]
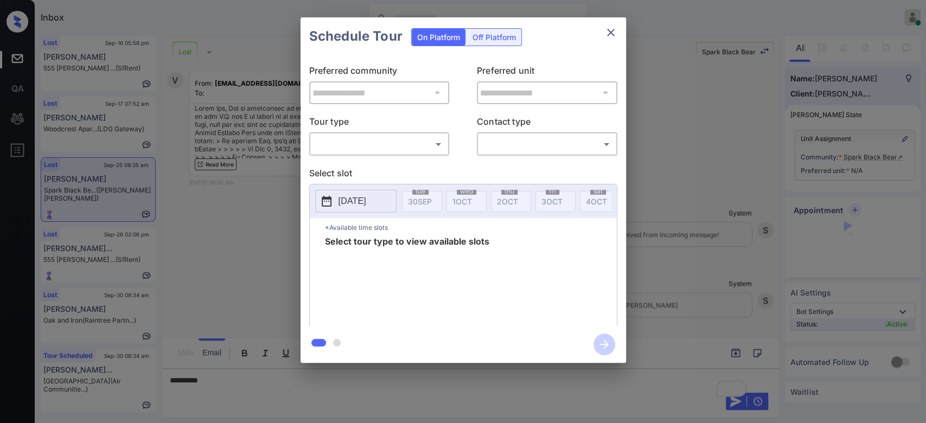
click at [406, 139] on body "Inbox Mukesh Online Set yourself offline Set yourself on break Profile Switch t…" at bounding box center [463, 211] width 926 height 423
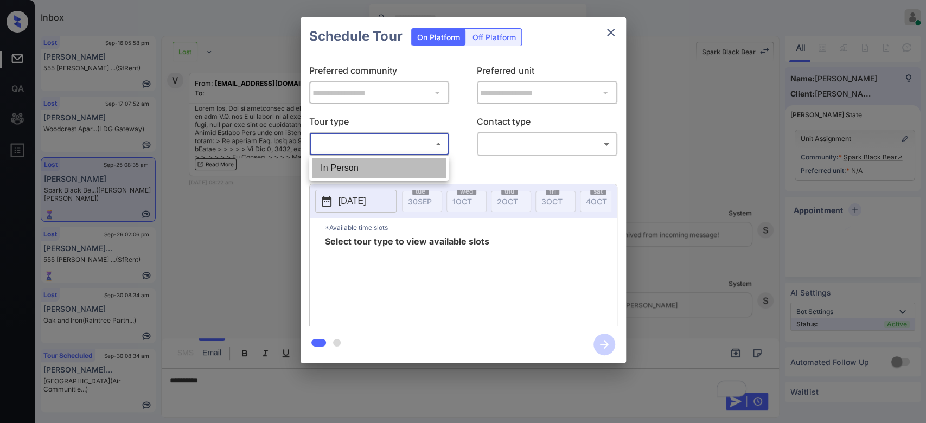
click at [350, 171] on li "In Person" at bounding box center [379, 168] width 134 height 20
type input "********"
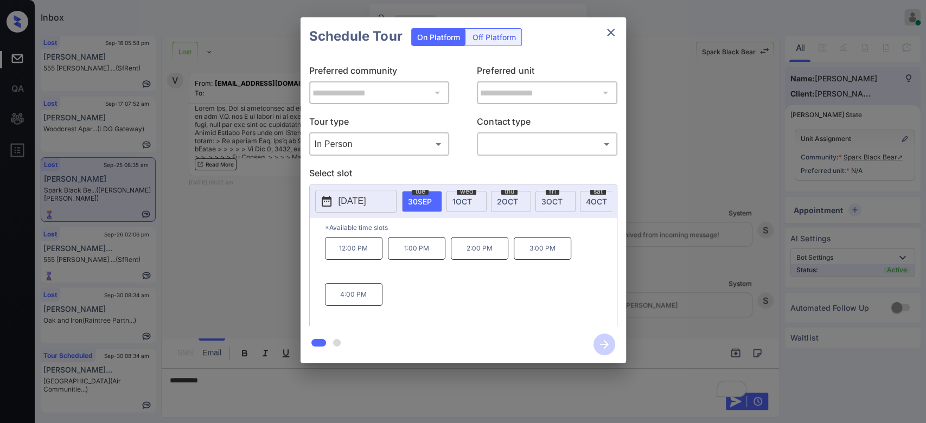
click at [366, 206] on p "2025-09-30" at bounding box center [352, 201] width 28 height 13
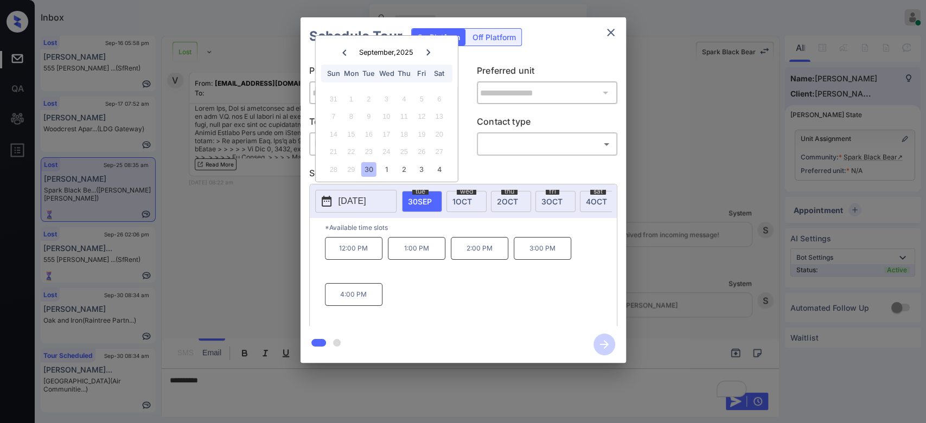
click at [428, 53] on icon at bounding box center [428, 52] width 4 height 6
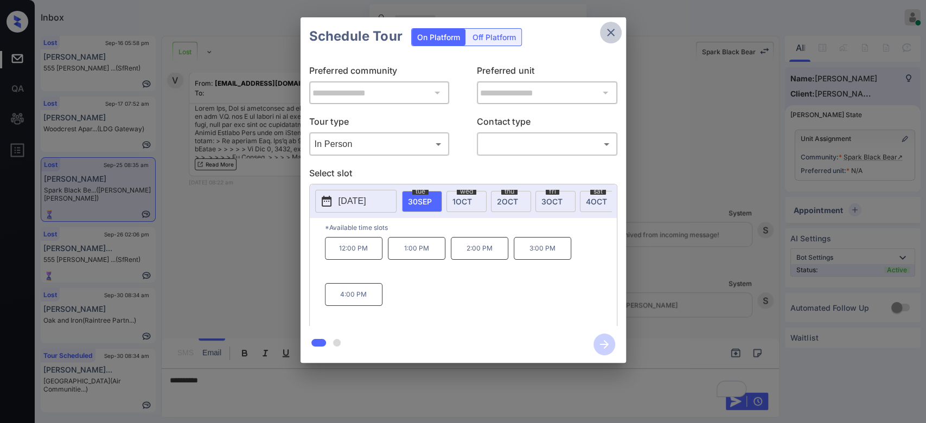
click at [611, 34] on icon "close" at bounding box center [610, 32] width 13 height 13
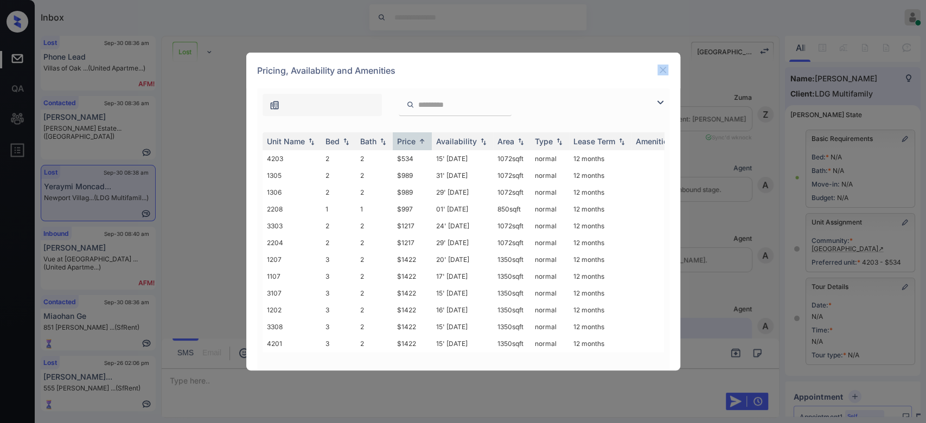
click at [661, 70] on img at bounding box center [662, 70] width 11 height 11
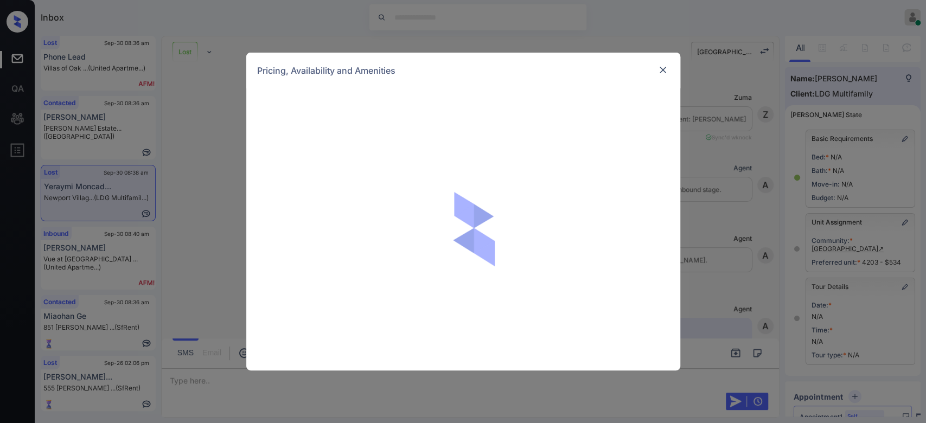
scroll to position [135, 0]
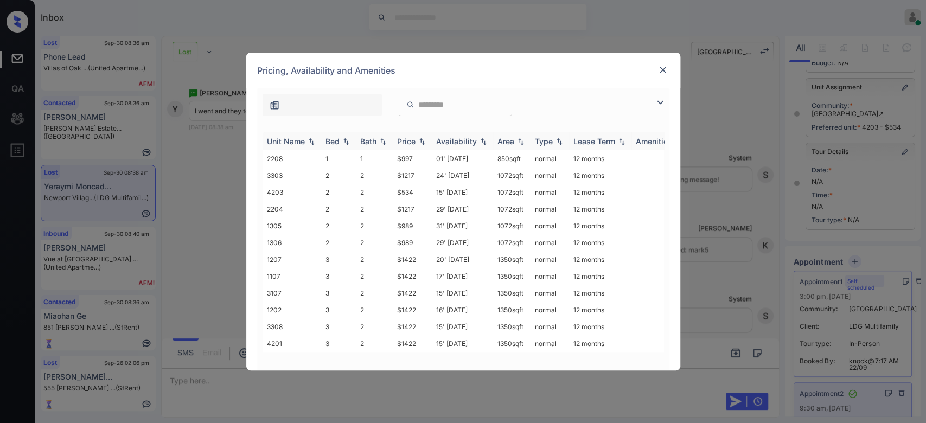
click at [399, 146] on th "Price" at bounding box center [412, 141] width 39 height 18
click at [411, 176] on td "$989" at bounding box center [412, 175] width 39 height 17
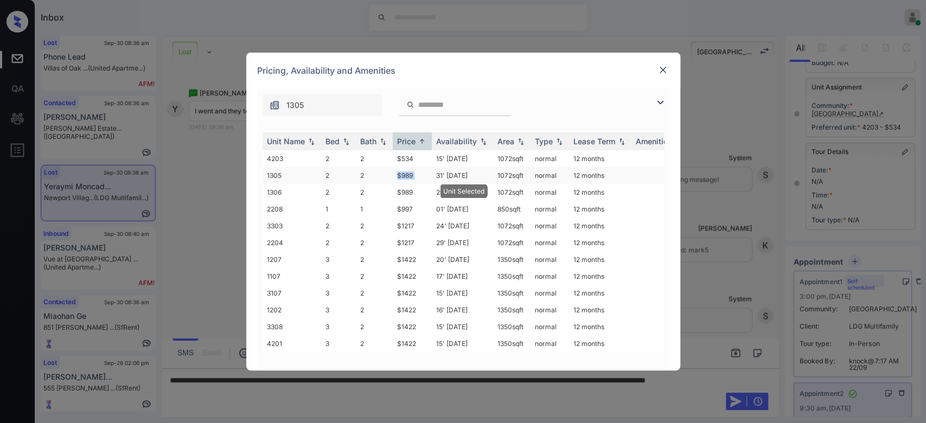
click at [411, 176] on td "$989" at bounding box center [412, 175] width 39 height 17
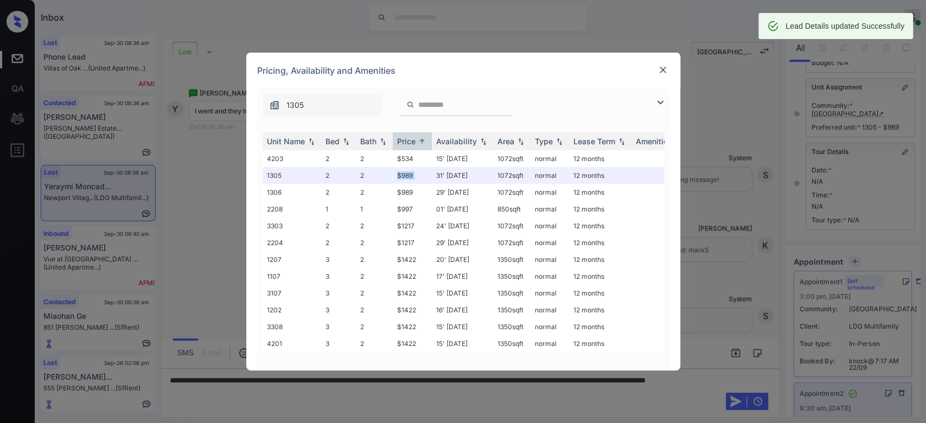
click at [662, 70] on img at bounding box center [662, 70] width 11 height 11
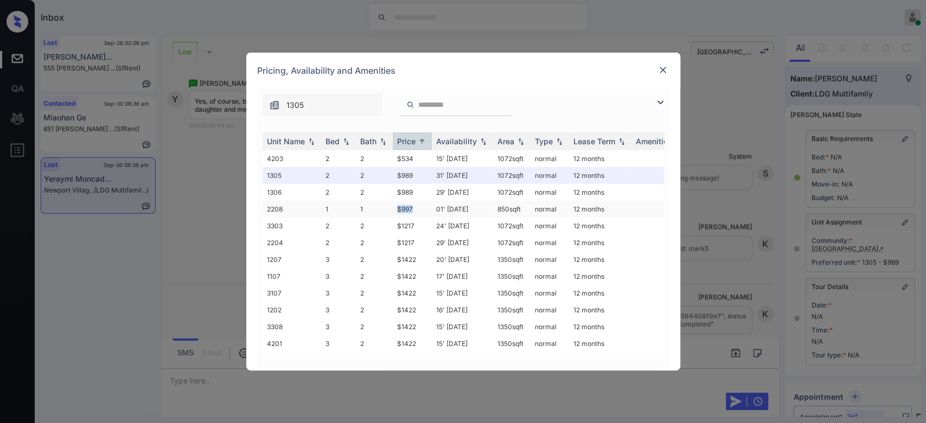
drag, startPoint x: 412, startPoint y: 207, endPoint x: 390, endPoint y: 208, distance: 21.7
click at [390, 208] on tr "2208 1 1 $997 01' [DATE] 850 sqft normal 12 months" at bounding box center [545, 209] width 567 height 17
copy tr "$997"
click at [665, 68] on img at bounding box center [662, 70] width 11 height 11
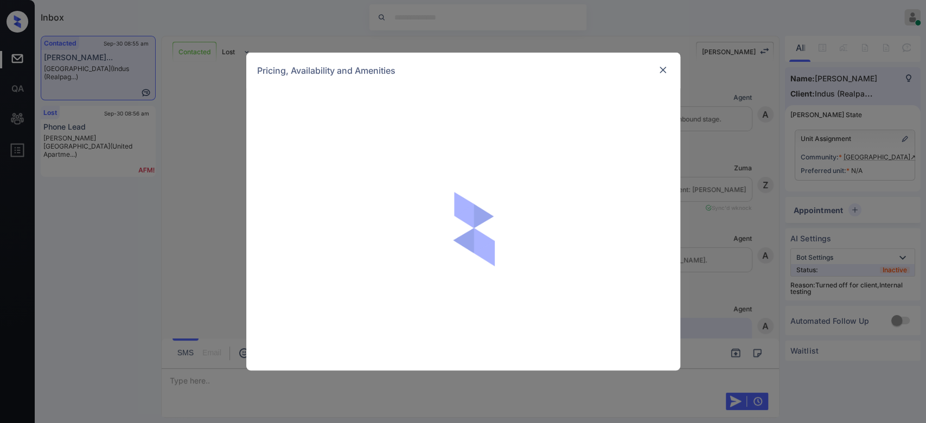
scroll to position [3185, 0]
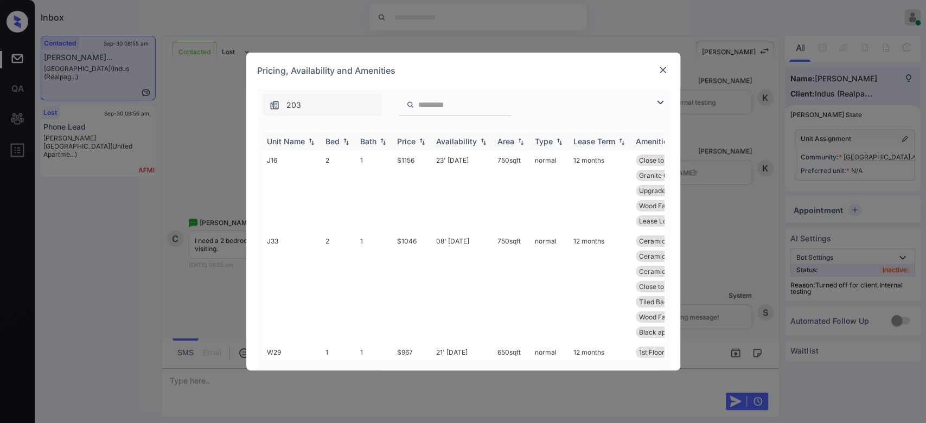
click at [409, 143] on div "Price" at bounding box center [406, 141] width 18 height 9
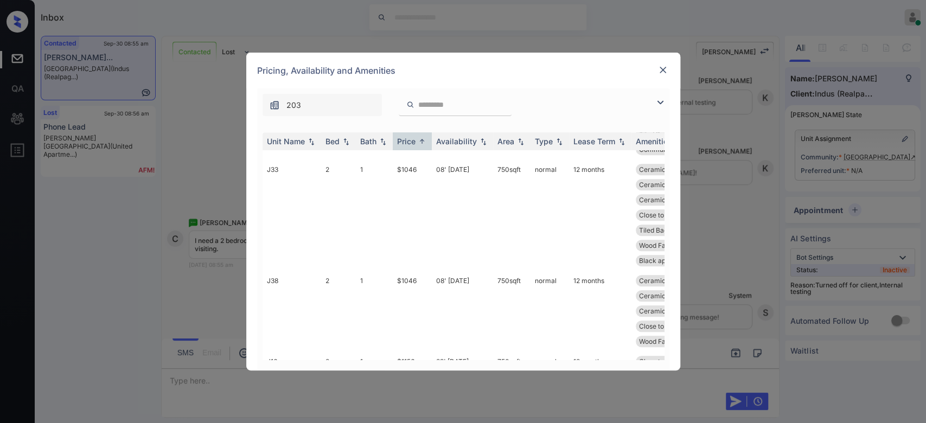
scroll to position [455, 0]
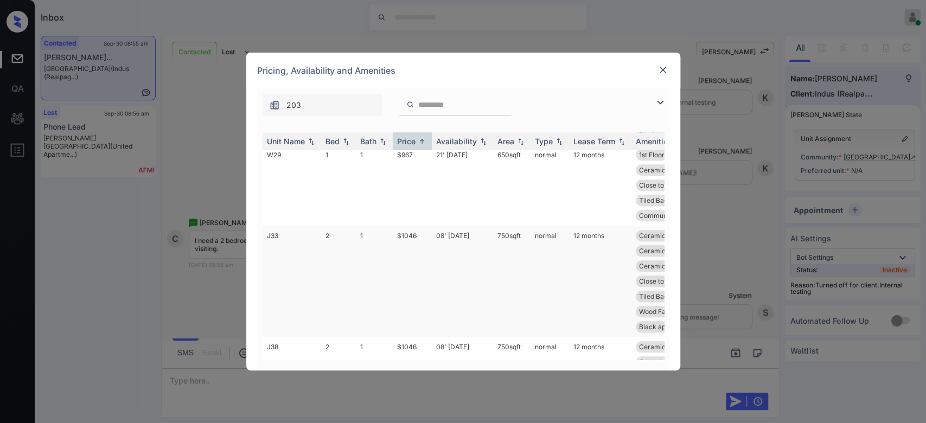
click at [411, 226] on td "$1046" at bounding box center [412, 281] width 39 height 111
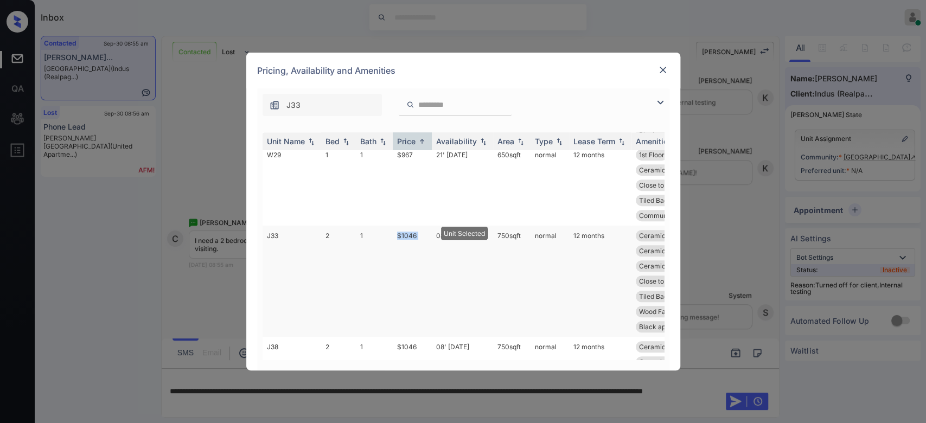
click at [411, 226] on td "$1046" at bounding box center [412, 281] width 39 height 111
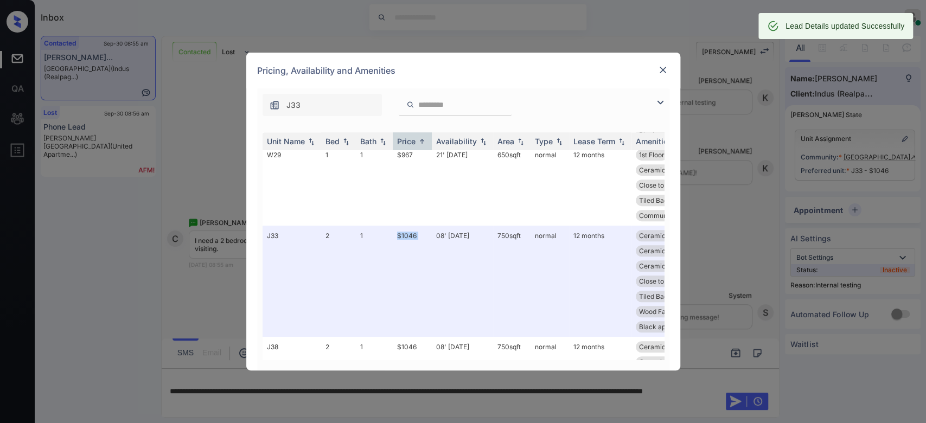
click at [665, 67] on img at bounding box center [662, 70] width 11 height 11
